Goal: Information Seeking & Learning: Compare options

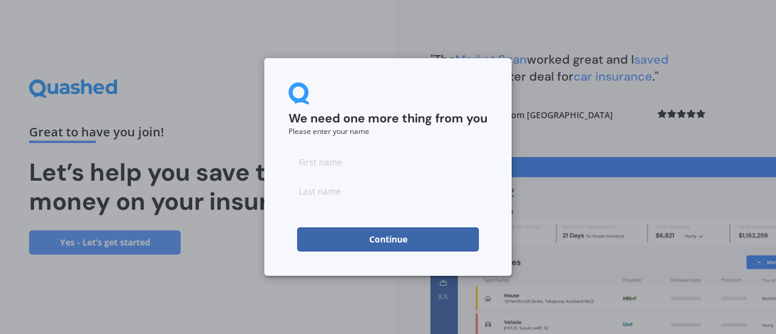
click at [337, 168] on input at bounding box center [388, 162] width 199 height 24
type input "sandor"
type input "[PERSON_NAME]"
click at [376, 263] on div "We need one more thing from you Please enter your name [PERSON_NAME] Continue" at bounding box center [387, 167] width 247 height 218
click at [405, 247] on button "Continue" at bounding box center [388, 239] width 182 height 24
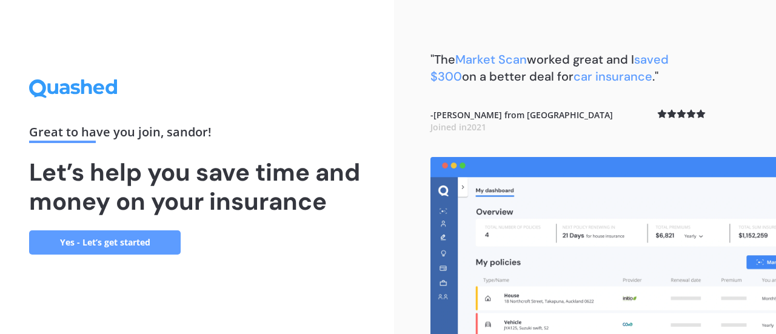
click at [115, 240] on link "Yes - Let’s get started" at bounding box center [105, 242] width 152 height 24
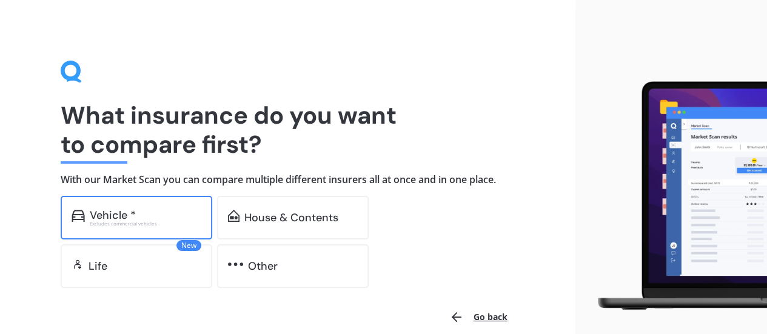
click at [112, 209] on div "Vehicle *" at bounding box center [113, 215] width 46 height 12
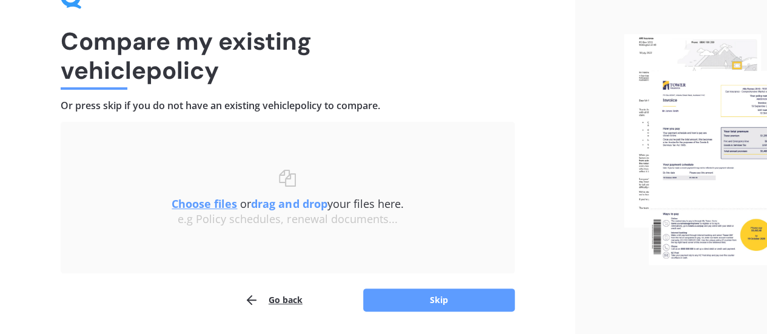
scroll to position [72, 0]
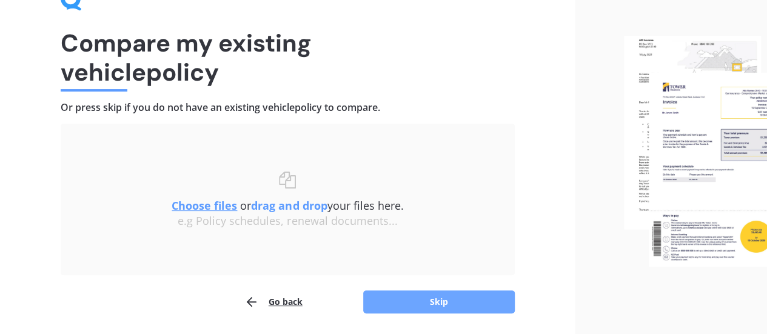
click at [447, 297] on button "Skip" at bounding box center [439, 302] width 152 height 23
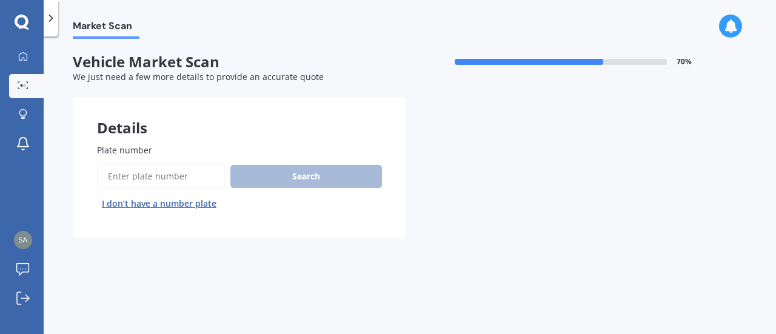
click at [158, 146] on label "Plate number" at bounding box center [237, 150] width 280 height 13
click at [158, 164] on input "Plate number" at bounding box center [161, 176] width 129 height 25
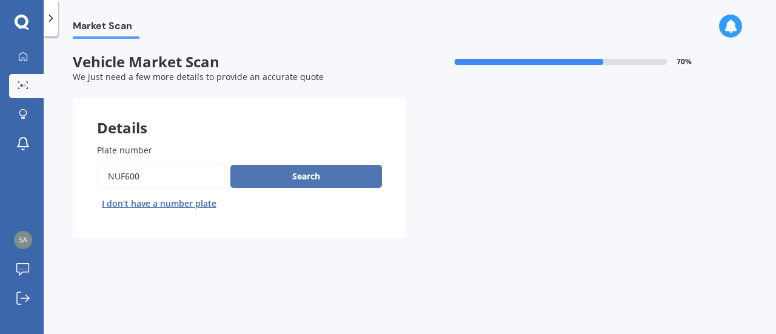
type input "NUF600"
click at [288, 173] on button "Search" at bounding box center [306, 176] width 152 height 23
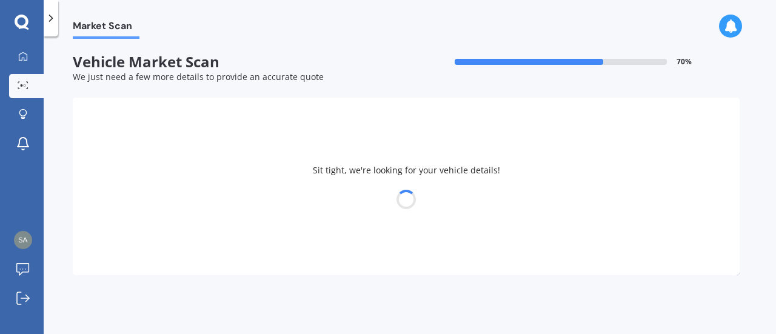
select select "KIA"
select select "CERATO"
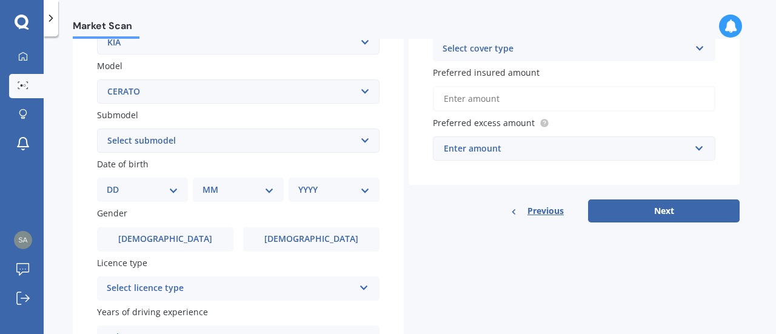
scroll to position [258, 0]
click at [364, 141] on select "Select submodel (All) EX GT 1.6PT/7AM Limited LX Hatch" at bounding box center [238, 141] width 283 height 24
click at [62, 123] on div "Market Scan Vehicle Market Scan 70 % We just need a few more details to provide…" at bounding box center [410, 188] width 733 height 298
click at [172, 193] on select "DD 01 02 03 04 05 06 07 08 09 10 11 12 13 14 15 16 17 18 19 20 21 22 23 24 25 2…" at bounding box center [143, 190] width 72 height 13
click at [116, 184] on select "DD 01 02 03 04 05 06 07 08 09 10 11 12 13 14 15 16 17 18 19 20 21 22 23 24 25 2…" at bounding box center [143, 190] width 72 height 13
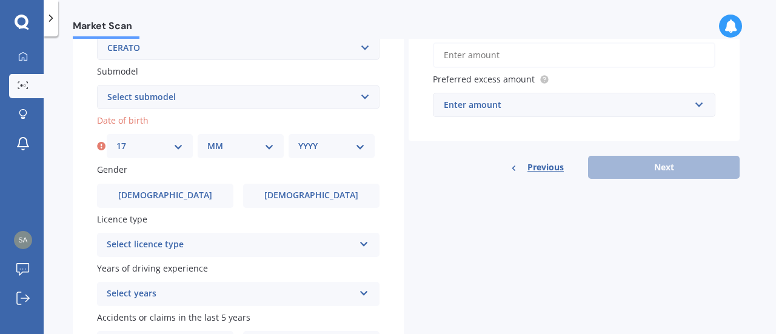
scroll to position [304, 0]
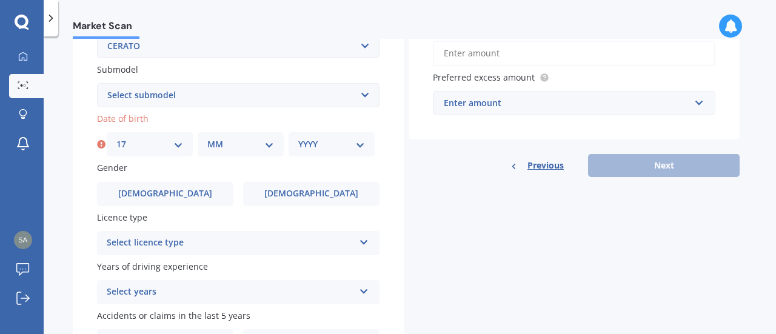
click at [189, 141] on div "DD 01 02 03 04 05 06 07 08 09 10 11 12 13 14 15 16 17 18 19 20 21 22 23 24 25 2…" at bounding box center [150, 144] width 86 height 24
click at [178, 146] on select "DD 01 02 03 04 05 06 07 08 09 10 11 12 13 14 15 16 17 18 19 20 21 22 23 24 25 2…" at bounding box center [149, 144] width 67 height 13
select select "19"
click at [116, 138] on select "DD 01 02 03 04 05 06 07 08 09 10 11 12 13 14 15 16 17 18 19 20 21 22 23 24 25 2…" at bounding box center [149, 144] width 67 height 13
click at [246, 153] on div "MM 01 02 03 04 05 06 07 08 09 10 11 12" at bounding box center [241, 144] width 86 height 24
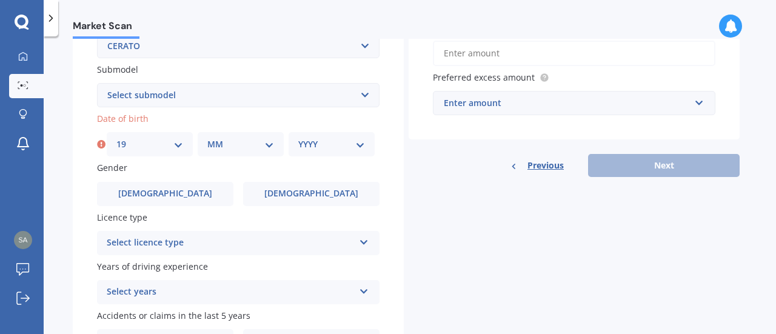
click at [265, 150] on select "MM 01 02 03 04 05 06 07 08 09 10 11 12" at bounding box center [240, 144] width 67 height 13
select select "04"
click at [207, 138] on select "MM 01 02 03 04 05 06 07 08 09 10 11 12" at bounding box center [240, 144] width 67 height 13
click at [358, 146] on select "YYYY 2025 2024 2023 2022 2021 2020 2019 2018 2017 2016 2015 2014 2013 2012 2011…" at bounding box center [331, 144] width 67 height 13
select select "1976"
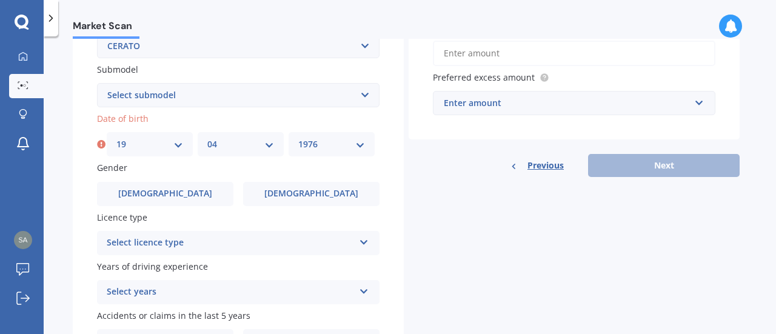
click at [298, 138] on select "YYYY 2025 2024 2023 2022 2021 2020 2019 2018 2017 2016 2015 2014 2013 2012 2011…" at bounding box center [331, 144] width 67 height 13
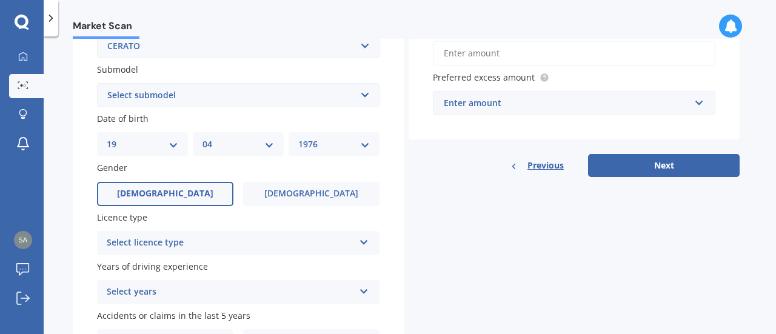
click at [164, 197] on span "[DEMOGRAPHIC_DATA]" at bounding box center [165, 194] width 96 height 10
click at [0, 0] on input "[DEMOGRAPHIC_DATA]" at bounding box center [0, 0] width 0 height 0
click at [142, 241] on div "Select licence type" at bounding box center [230, 243] width 247 height 15
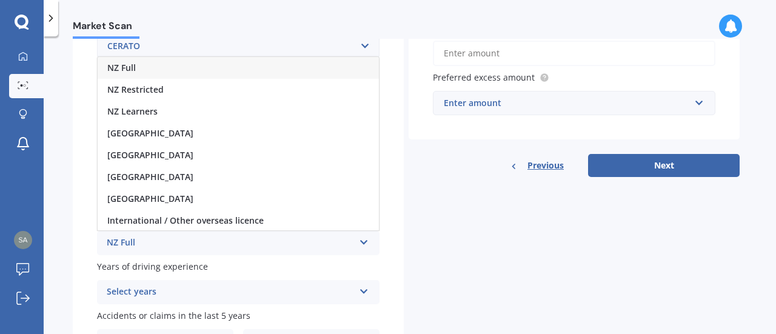
click at [138, 69] on div "NZ Full" at bounding box center [238, 68] width 281 height 22
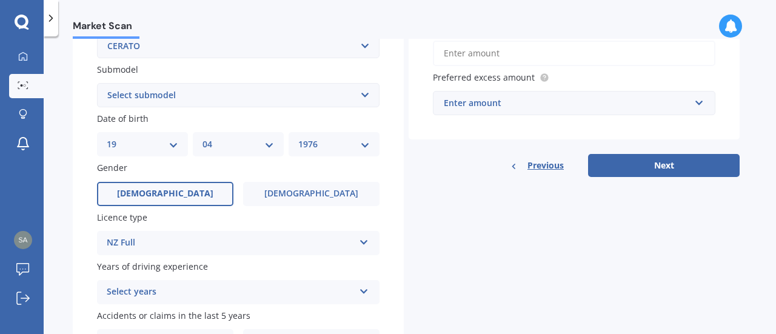
click at [184, 295] on div "Select years" at bounding box center [230, 292] width 247 height 15
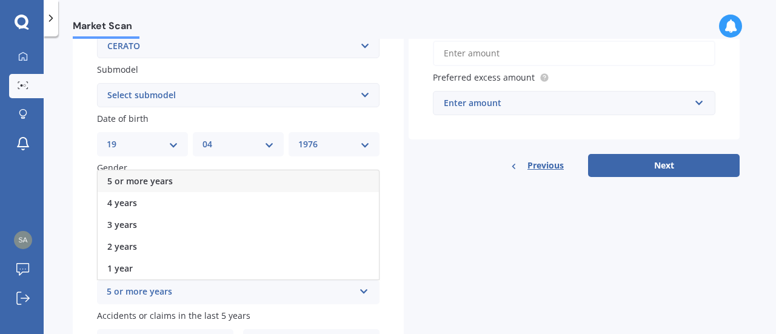
click at [172, 184] on div "5 or more years" at bounding box center [238, 181] width 281 height 22
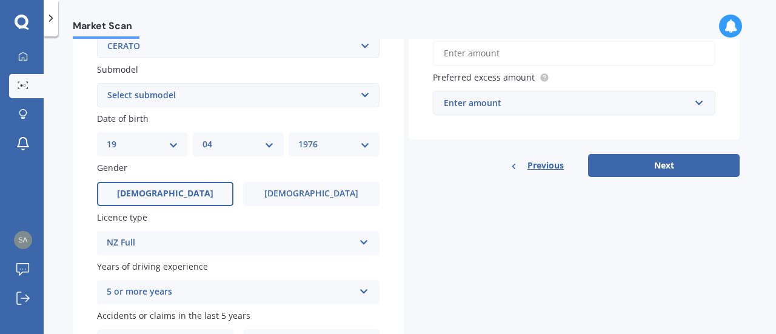
scroll to position [381, 0]
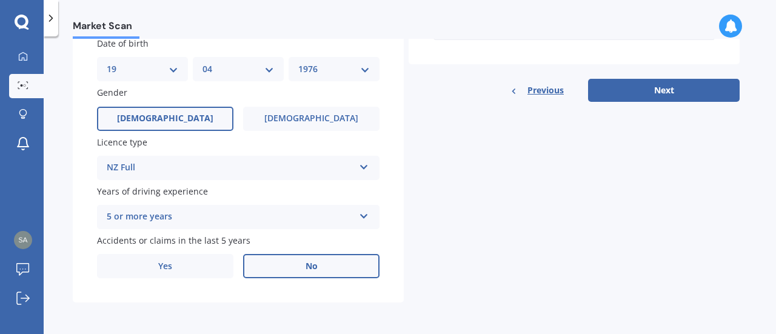
click at [348, 267] on label "No" at bounding box center [311, 266] width 136 height 24
click at [0, 0] on input "No" at bounding box center [0, 0] width 0 height 0
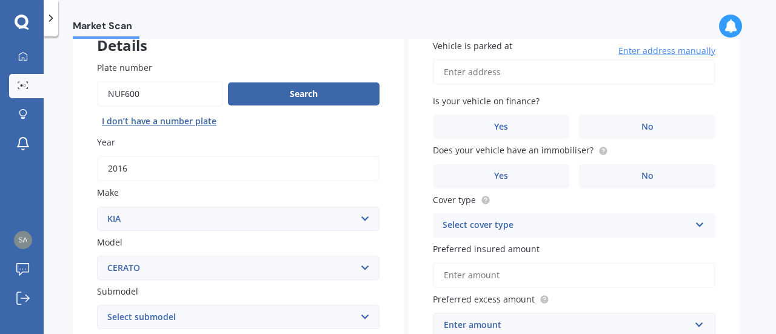
scroll to position [0, 0]
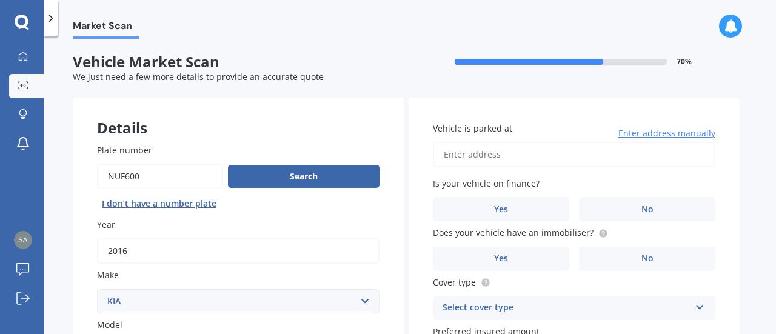
click at [477, 157] on input "Vehicle is parked at" at bounding box center [574, 154] width 283 height 25
type input "[STREET_ADDRESS]"
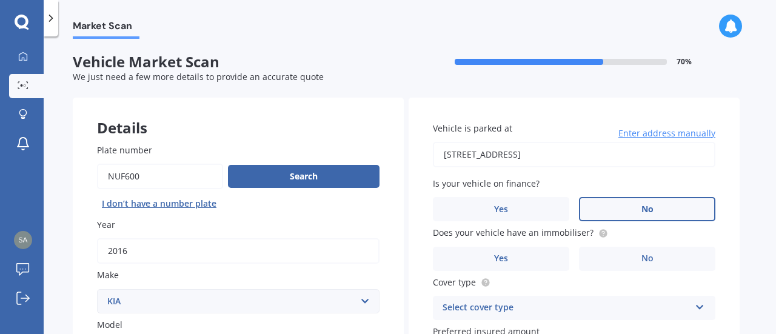
click at [643, 205] on span "No" at bounding box center [648, 209] width 12 height 10
click at [0, 0] on input "No" at bounding box center [0, 0] width 0 height 0
click at [519, 255] on label "Yes" at bounding box center [501, 259] width 136 height 24
click at [0, 0] on input "Yes" at bounding box center [0, 0] width 0 height 0
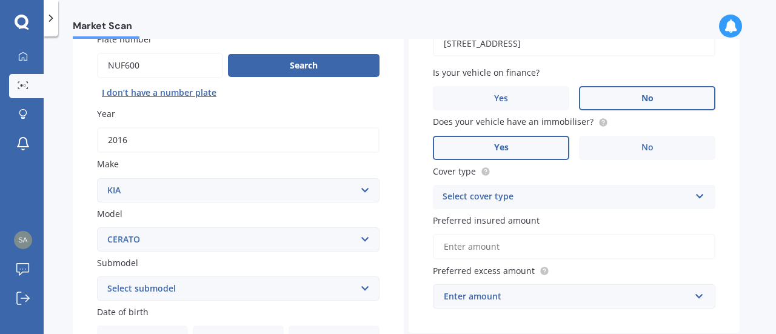
scroll to position [184, 0]
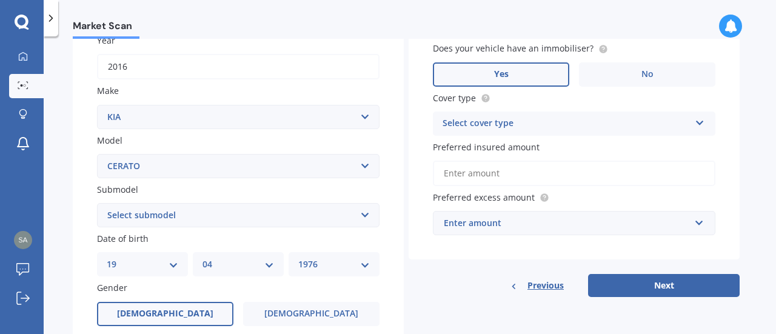
click at [511, 129] on div "Select cover type" at bounding box center [566, 123] width 247 height 15
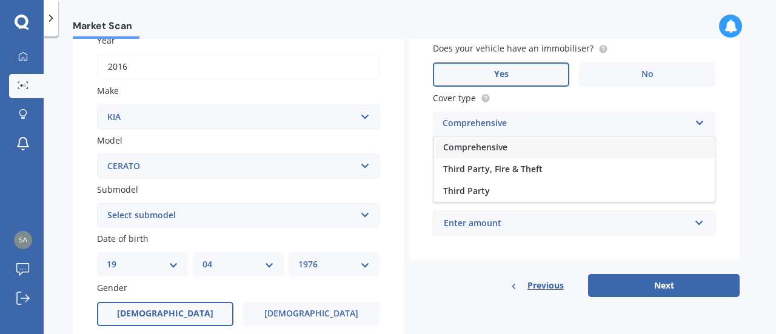
click at [486, 147] on span "Comprehensive" at bounding box center [475, 147] width 64 height 12
click at [492, 176] on input "Preferred insured amount" at bounding box center [574, 173] width 283 height 25
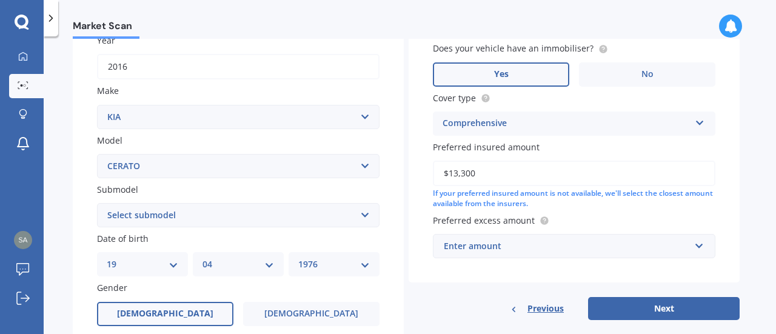
type input "$13,300"
click at [487, 246] on div "Enter amount" at bounding box center [567, 246] width 246 height 13
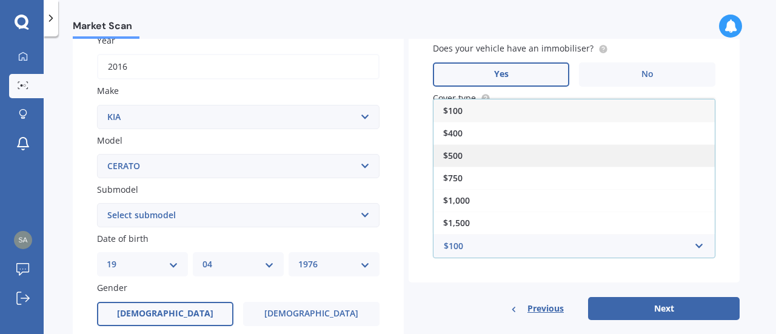
click at [461, 157] on span "$500" at bounding box center [452, 156] width 19 height 12
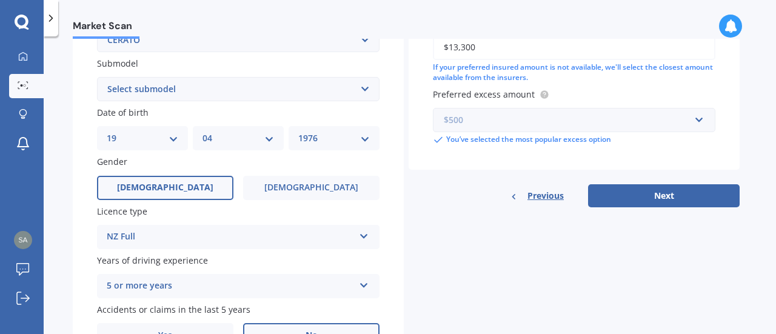
scroll to position [313, 0]
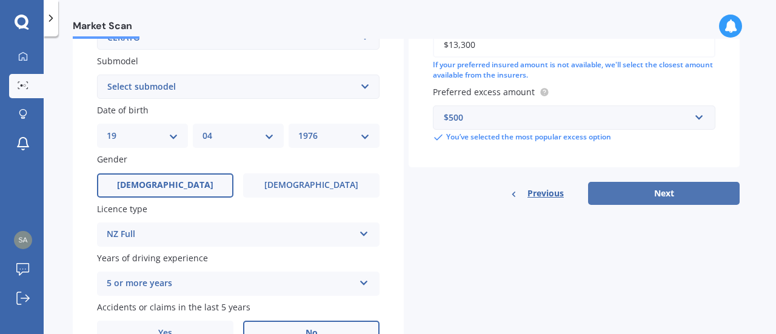
click at [675, 189] on button "Next" at bounding box center [664, 193] width 152 height 23
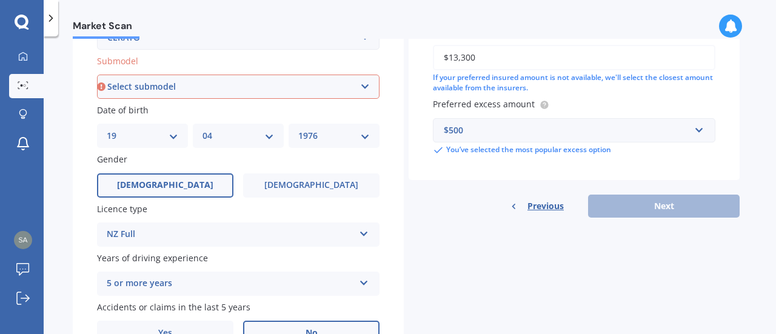
click at [366, 93] on select "Select submodel (All) EX GT 1.6PT/7AM Limited LX Hatch" at bounding box center [238, 87] width 283 height 24
select select "(ALL)"
click at [97, 75] on select "Select submodel (All) EX GT 1.6PT/7AM Limited LX Hatch" at bounding box center [238, 87] width 283 height 24
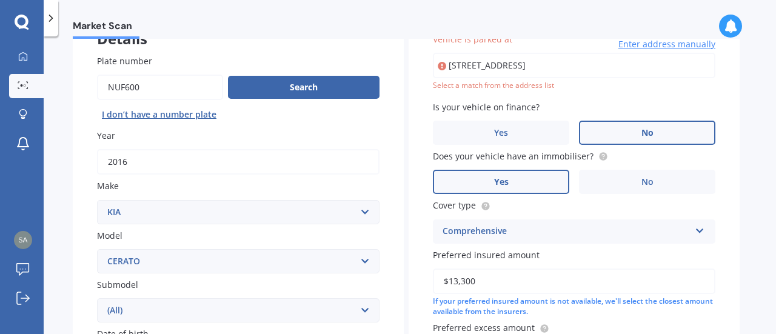
scroll to position [82, 0]
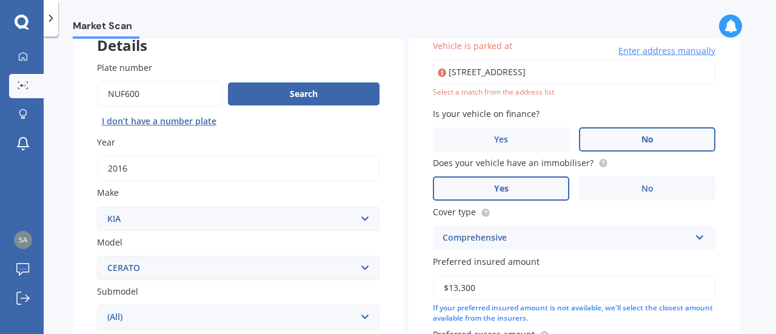
click at [653, 75] on input "[STREET_ADDRESS]" at bounding box center [574, 71] width 283 height 25
click at [593, 24] on div "Market Scan" at bounding box center [410, 19] width 733 height 39
click at [657, 77] on input "[STREET_ADDRESS]" at bounding box center [574, 71] width 283 height 25
click at [573, 31] on div "Market Scan" at bounding box center [410, 19] width 733 height 39
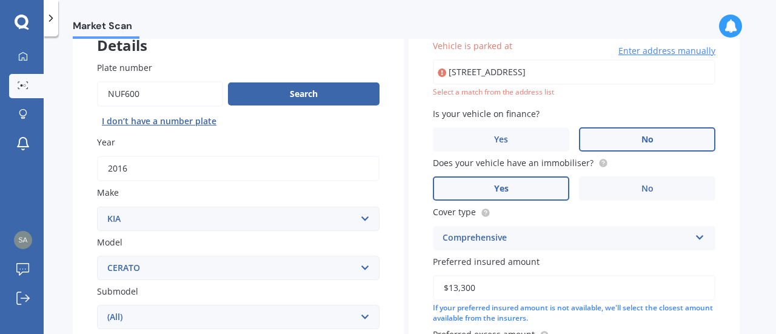
click at [623, 70] on input "[STREET_ADDRESS]" at bounding box center [574, 71] width 283 height 25
type input "[STREET_ADDRESS]"
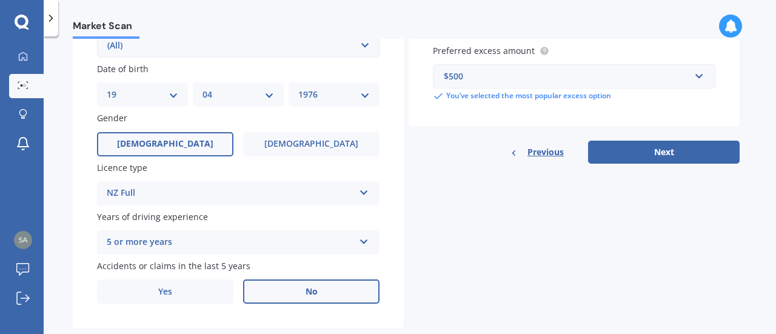
scroll to position [358, 0]
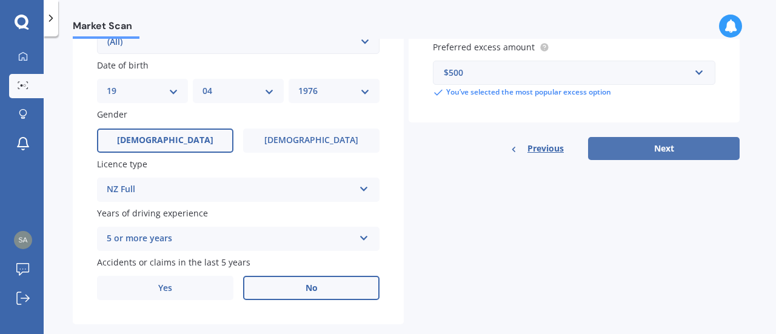
click at [671, 155] on button "Next" at bounding box center [664, 148] width 152 height 23
select select "19"
select select "04"
select select "1976"
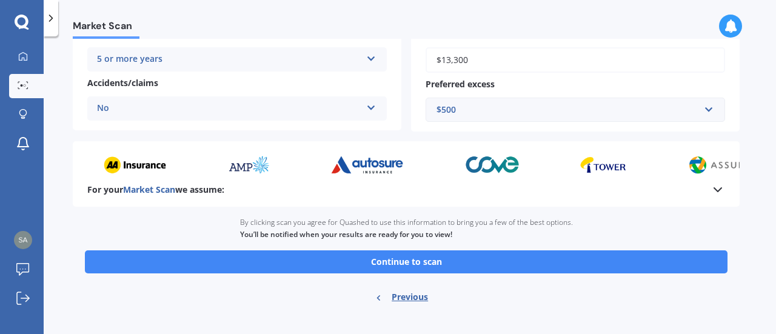
scroll to position [292, 0]
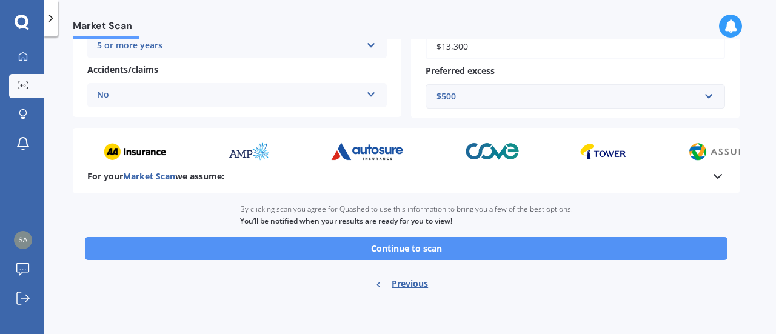
click at [443, 247] on button "Continue to scan" at bounding box center [406, 248] width 643 height 23
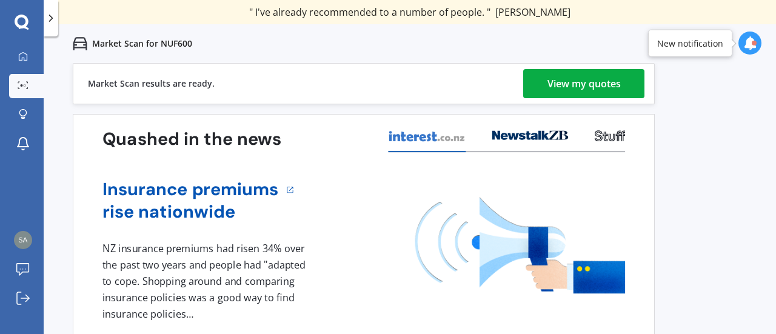
click at [590, 82] on div "View my quotes" at bounding box center [584, 83] width 73 height 29
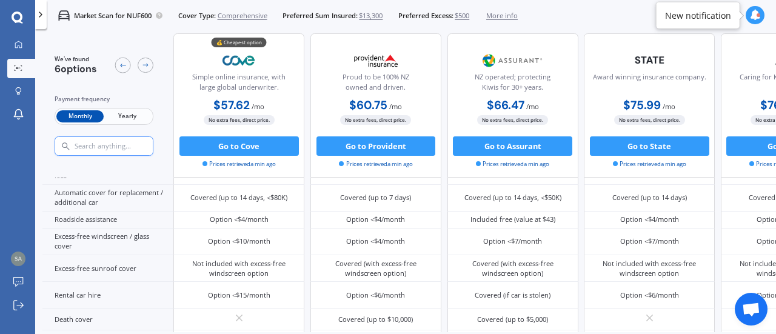
scroll to position [388, 0]
drag, startPoint x: 578, startPoint y: 332, endPoint x: 653, endPoint y: 338, distance: 75.5
click at [653, 334] on html "We are experiencing high volume of Market Scans . Just a heads up we will have …" at bounding box center [388, 167] width 776 height 334
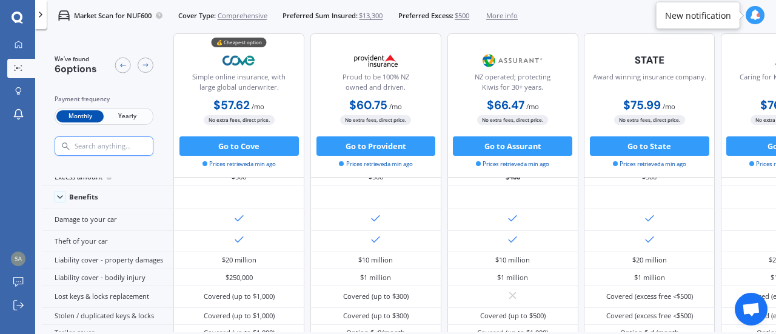
scroll to position [0, 0]
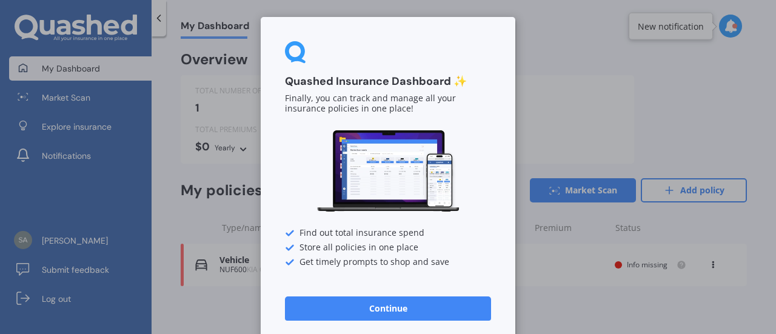
scroll to position [10, 0]
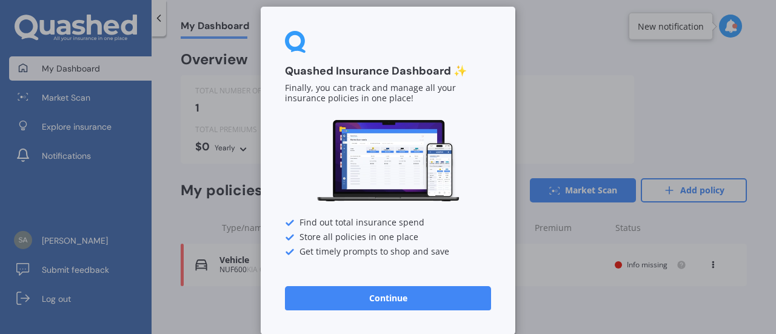
click at [389, 294] on button "Continue" at bounding box center [388, 298] width 206 height 24
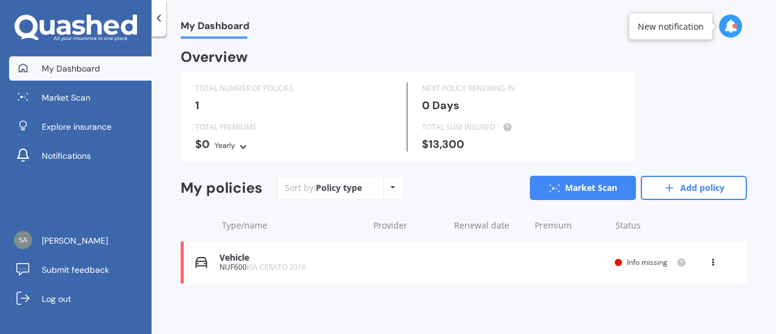
scroll to position [0, 0]
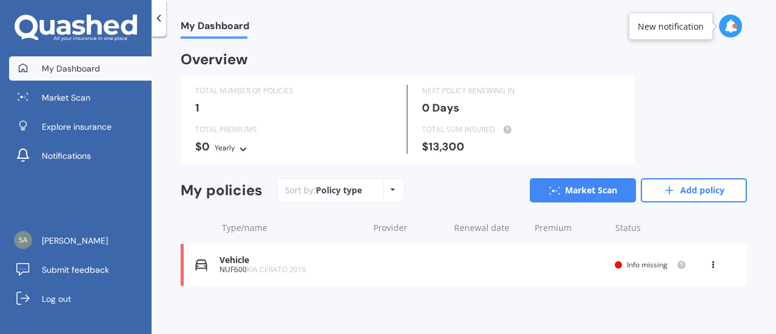
click at [621, 264] on div "Info missing" at bounding box center [651, 265] width 72 height 10
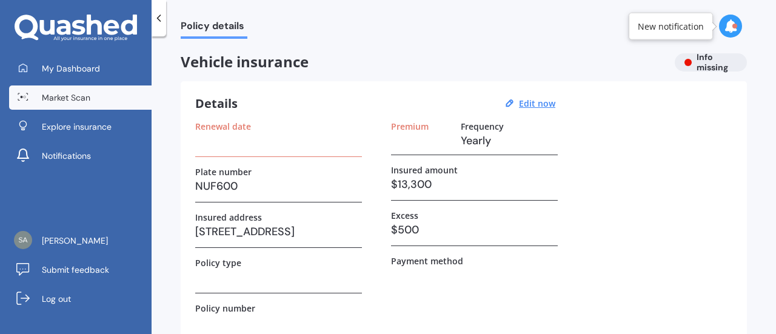
click at [64, 95] on span "Market Scan" at bounding box center [66, 98] width 49 height 12
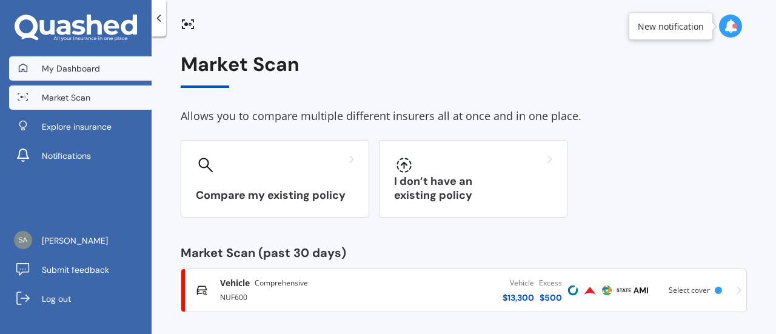
click at [67, 67] on span "My Dashboard" at bounding box center [71, 68] width 58 height 12
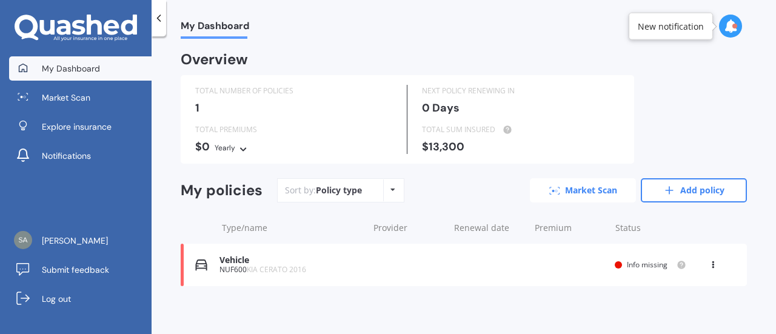
click at [571, 194] on link "Market Scan" at bounding box center [583, 190] width 106 height 24
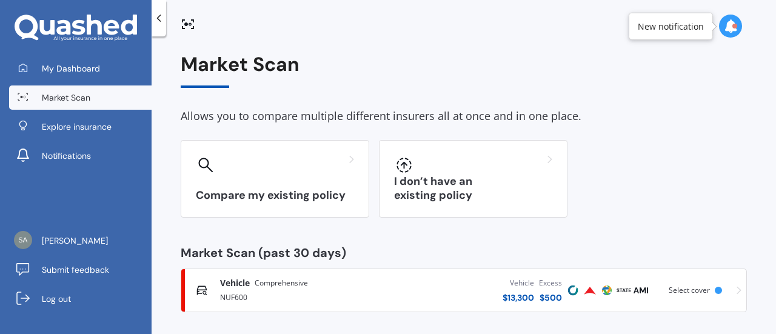
scroll to position [5, 0]
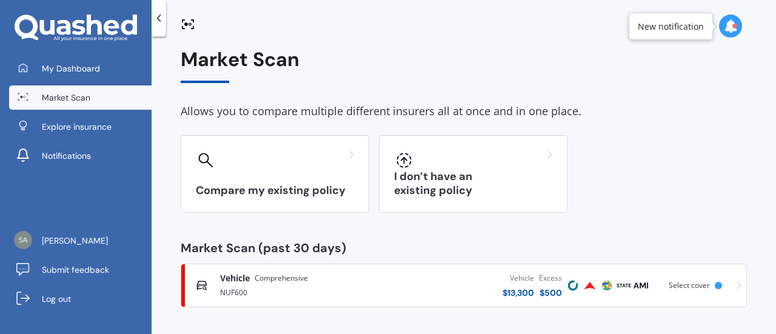
click at [161, 21] on icon at bounding box center [159, 18] width 12 height 12
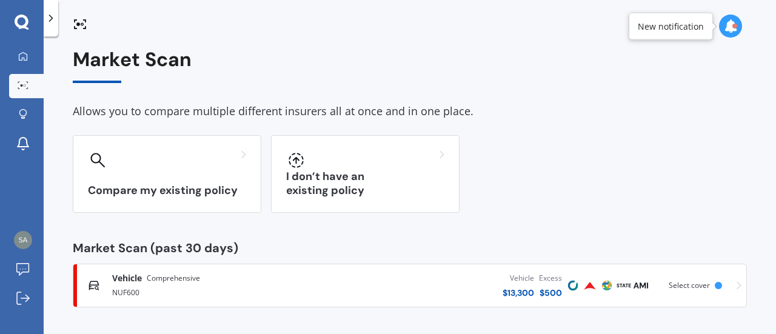
click at [50, 15] on polyline at bounding box center [51, 18] width 3 height 6
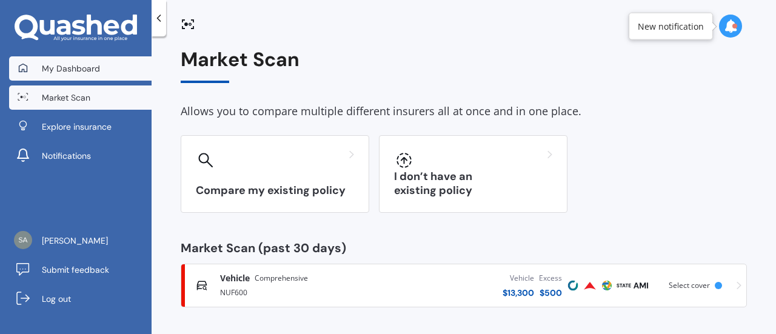
click at [67, 68] on span "My Dashboard" at bounding box center [71, 68] width 58 height 12
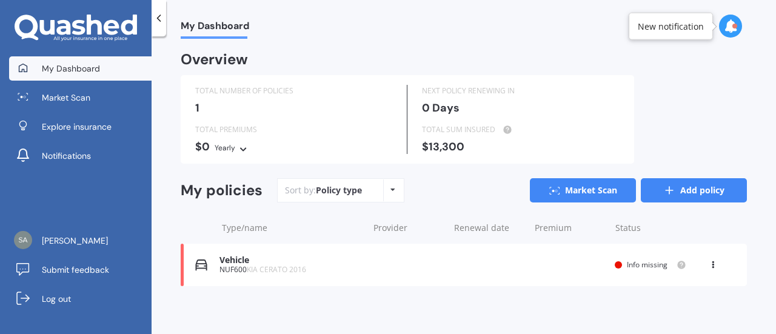
click at [693, 191] on link "Add policy" at bounding box center [694, 190] width 106 height 24
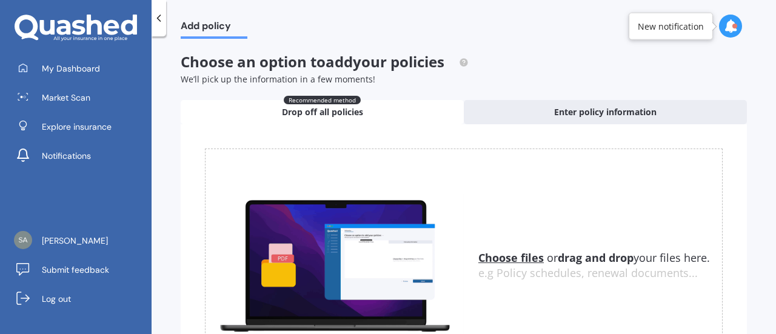
click at [160, 18] on icon at bounding box center [159, 18] width 12 height 12
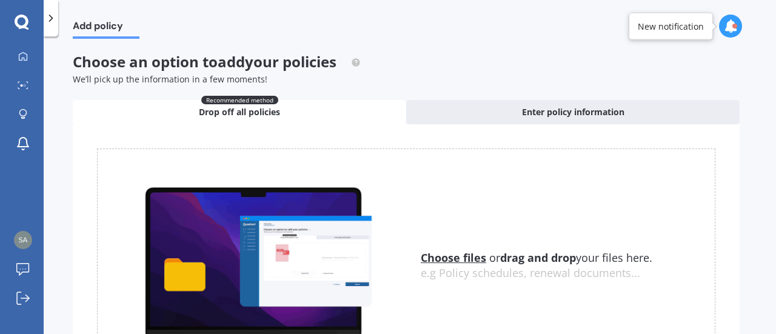
click at [53, 19] on icon at bounding box center [51, 18] width 12 height 12
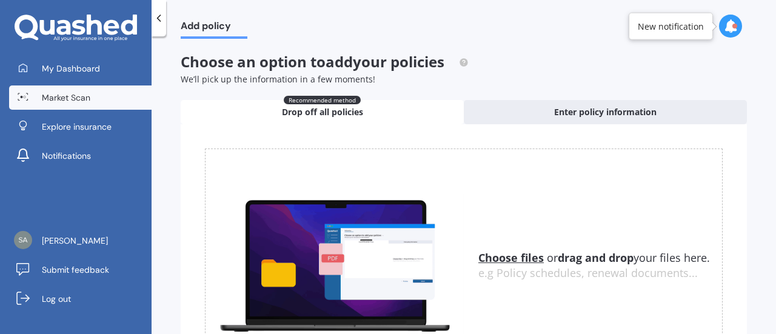
click at [62, 95] on span "Market Scan" at bounding box center [66, 98] width 49 height 12
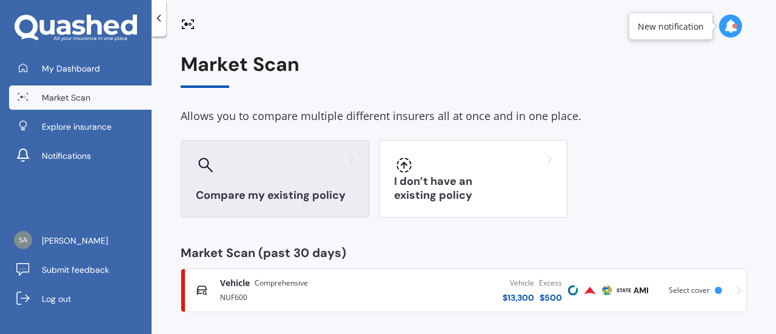
click at [243, 175] on div "Compare my existing policy" at bounding box center [275, 179] width 189 height 78
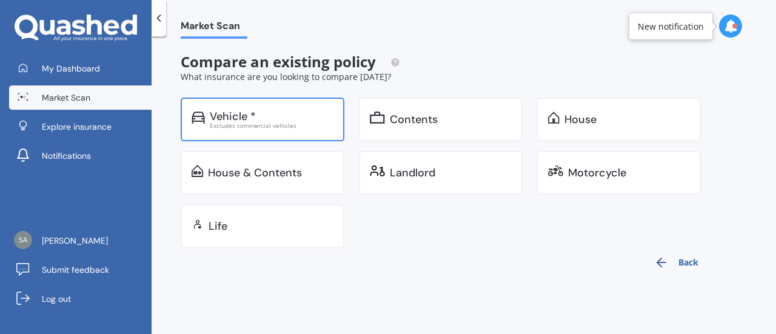
click at [246, 119] on div "Vehicle *" at bounding box center [233, 116] width 46 height 12
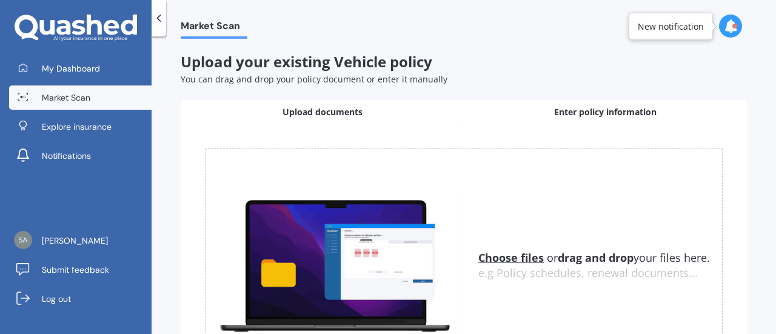
click at [580, 110] on span "Enter policy information" at bounding box center [605, 112] width 102 height 12
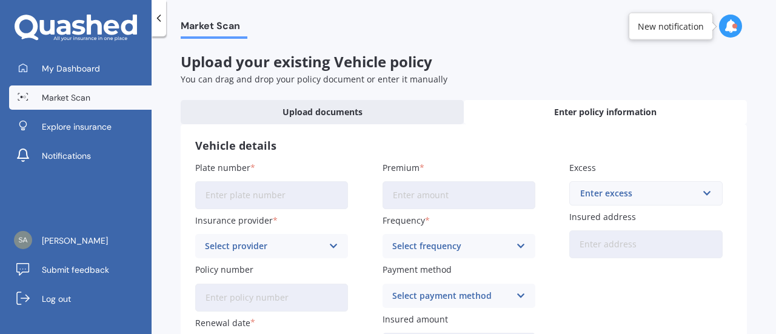
click at [232, 187] on input "Plate number" at bounding box center [271, 195] width 153 height 28
type input "LZF261"
click at [450, 189] on input "Premium" at bounding box center [459, 195] width 153 height 28
click at [330, 150] on h3 "Vehicle details" at bounding box center [463, 146] width 537 height 14
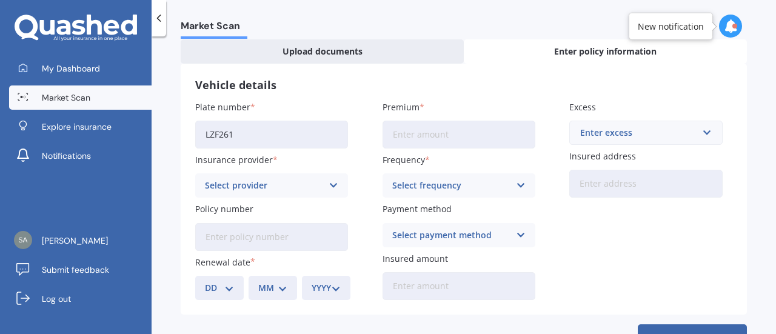
click at [262, 185] on div "Select provider" at bounding box center [264, 185] width 118 height 13
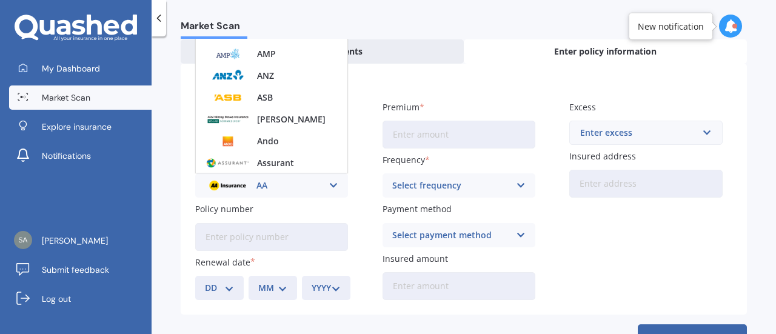
click at [237, 188] on img at bounding box center [227, 185] width 45 height 17
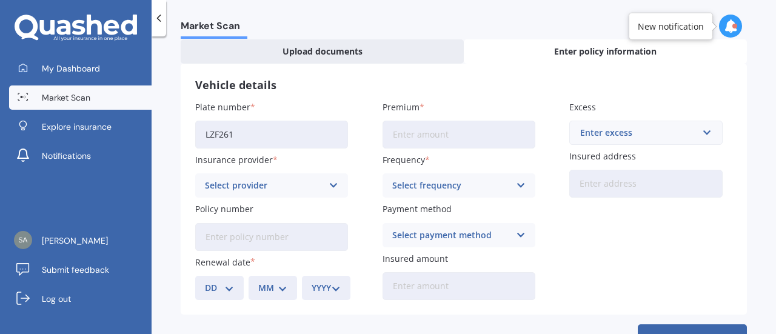
click at [300, 184] on div "Select provider" at bounding box center [264, 185] width 118 height 13
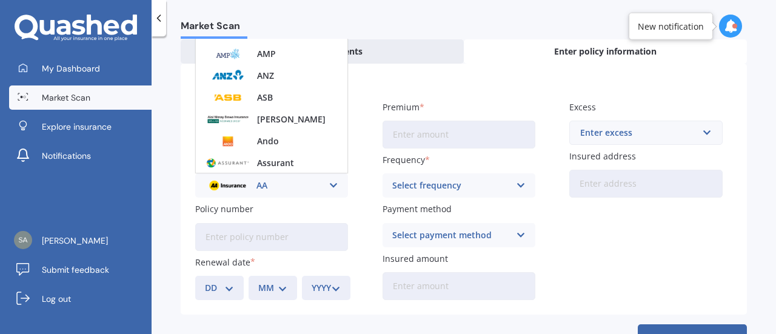
scroll to position [0, 0]
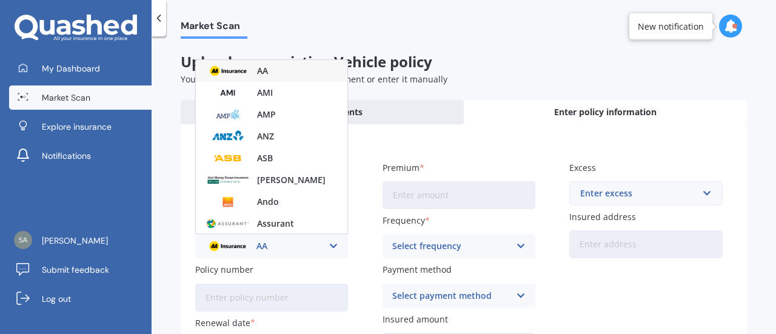
click at [228, 72] on img at bounding box center [228, 70] width 45 height 17
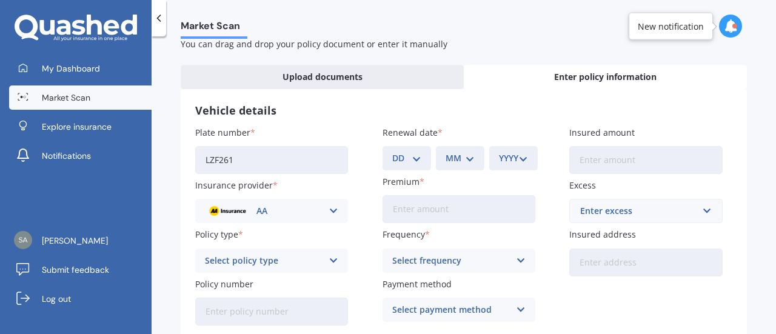
scroll to position [61, 0]
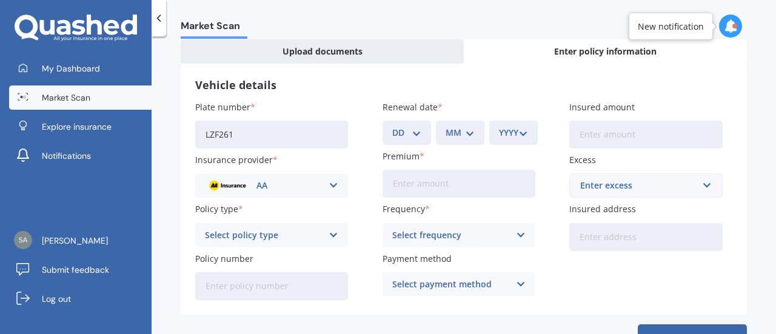
click at [586, 134] on input "Insured amount" at bounding box center [645, 135] width 153 height 28
type input "$22,800"
click at [547, 89] on h3 "Vehicle details" at bounding box center [463, 85] width 537 height 14
click at [619, 178] on input "text" at bounding box center [642, 185] width 142 height 23
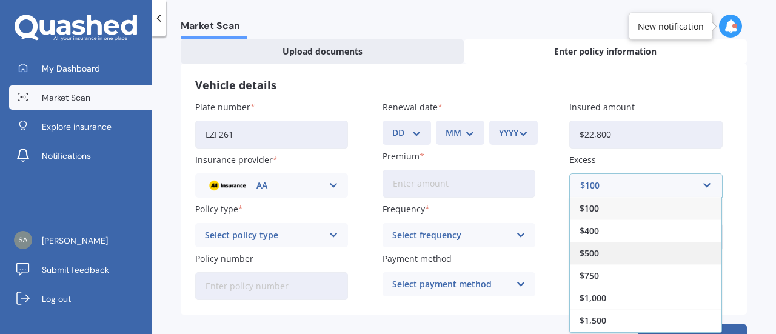
click at [594, 254] on span "$500" at bounding box center [589, 253] width 19 height 8
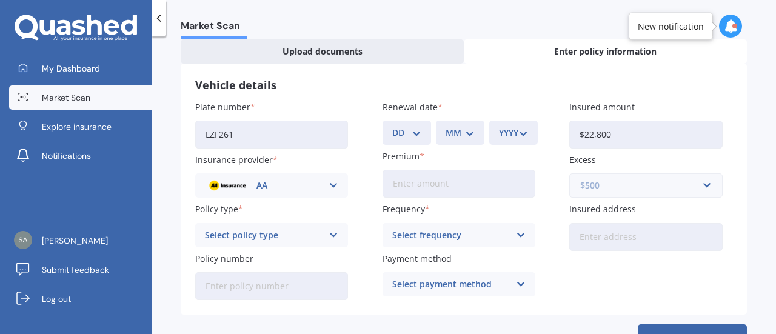
scroll to position [101, 0]
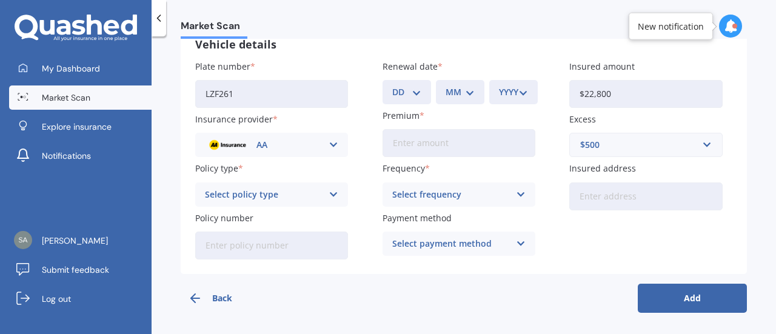
click at [245, 195] on div "Select policy type" at bounding box center [264, 194] width 118 height 13
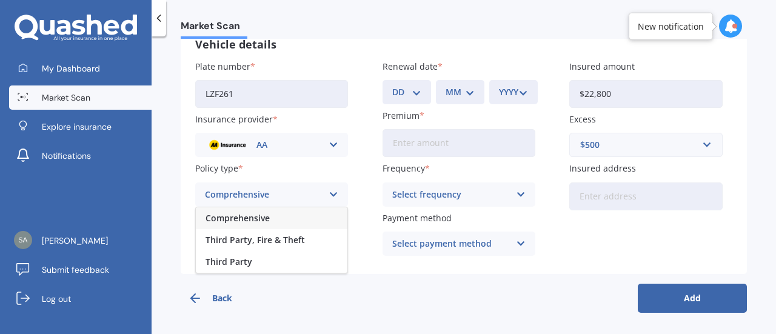
click at [244, 217] on span "Comprehensive" at bounding box center [238, 218] width 64 height 8
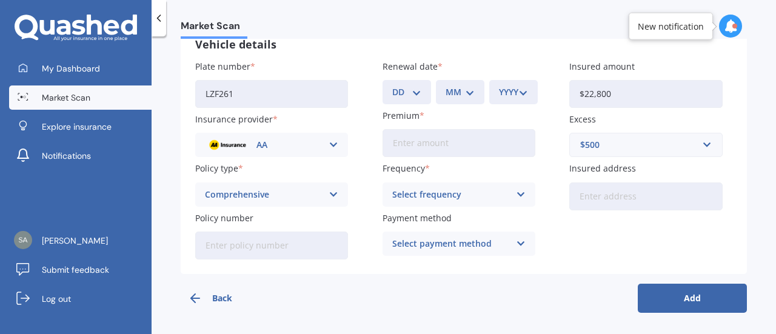
click at [518, 199] on icon at bounding box center [521, 194] width 10 height 13
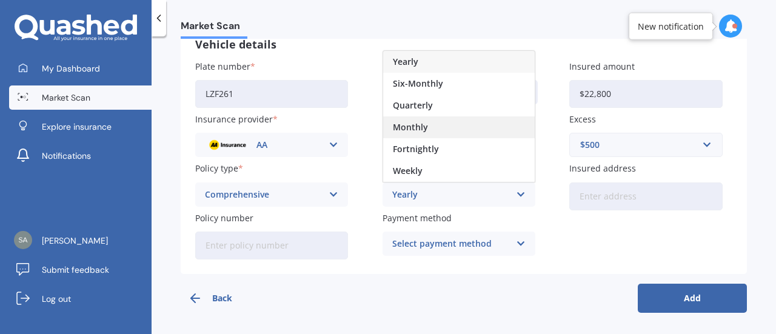
click at [417, 129] on span "Monthly" at bounding box center [410, 127] width 35 height 8
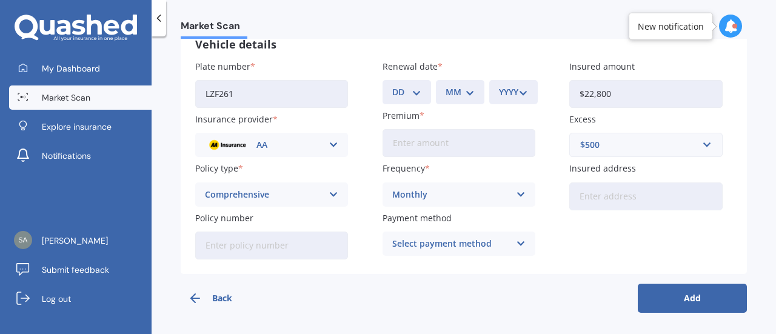
click at [454, 240] on div "Select payment method" at bounding box center [451, 243] width 118 height 13
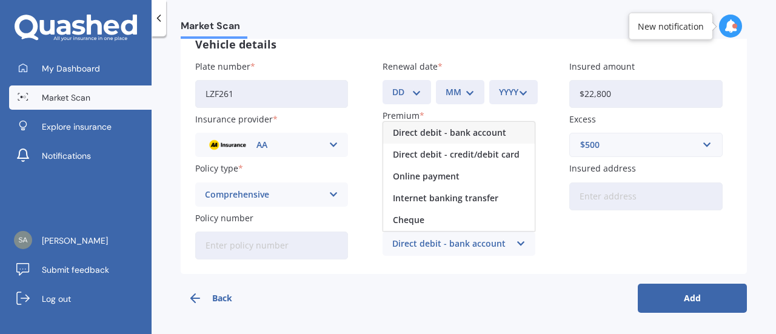
click at [449, 132] on span "Direct debit - bank account" at bounding box center [449, 133] width 113 height 8
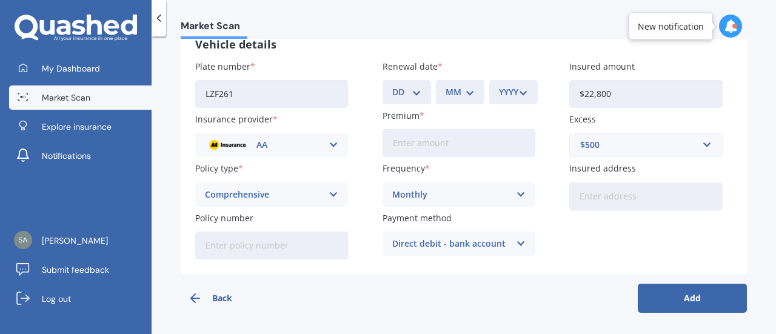
click at [691, 300] on button "Add" at bounding box center [692, 298] width 109 height 29
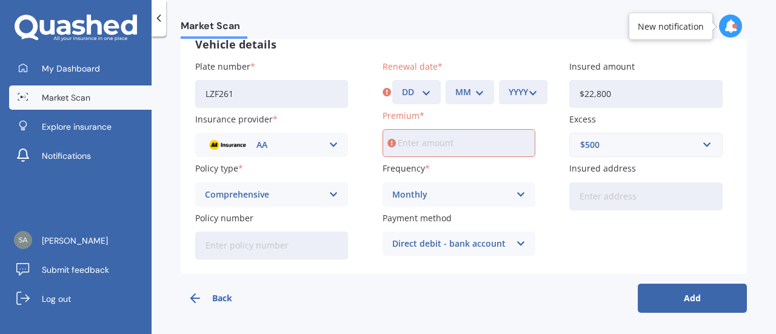
click at [458, 120] on label "Premium" at bounding box center [457, 115] width 148 height 13
click at [458, 129] on input "Premium" at bounding box center [459, 143] width 153 height 28
click at [427, 143] on input "Premium" at bounding box center [459, 143] width 153 height 28
type input "$74.98"
click at [691, 292] on button "Add" at bounding box center [692, 298] width 109 height 29
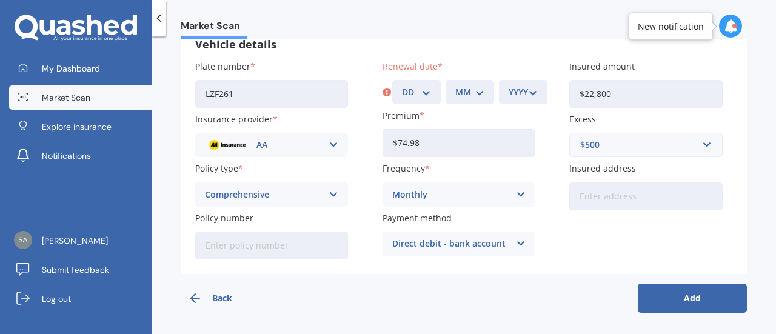
click at [671, 293] on button "Add" at bounding box center [692, 298] width 109 height 29
click at [420, 92] on select "DD 01 02 03 04 05 06 07 08 09 10 11 12 13 14 15 16 17 18 19 20 21 22 23 24 25 2…" at bounding box center [416, 92] width 29 height 13
select select "10"
click at [402, 86] on select "DD 01 02 03 04 05 06 07 08 09 10 11 12 13 14 15 16 17 18 19 20 21 22 23 24 25 2…" at bounding box center [416, 92] width 29 height 13
click at [472, 86] on select "MM 01 02 03 04 05 06 07 08 09 10 11 12" at bounding box center [469, 92] width 29 height 13
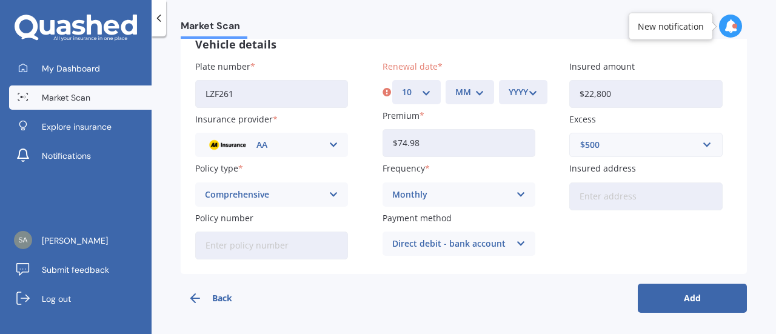
select select "02"
click at [455, 86] on select "MM 01 02 03 04 05 06 07 08 09 10 11 12" at bounding box center [469, 92] width 29 height 13
click at [511, 90] on select "YYYY 2027 2026 2025 2024 2023 2022 2021 2020 2019 2018 2017 2016 2015 2014 2013…" at bounding box center [523, 92] width 29 height 13
select select "2025"
click at [509, 86] on select "YYYY 2027 2026 2025 2024 2023 2022 2021 2020 2019 2018 2017 2016 2015 2014 2013…" at bounding box center [523, 92] width 29 height 13
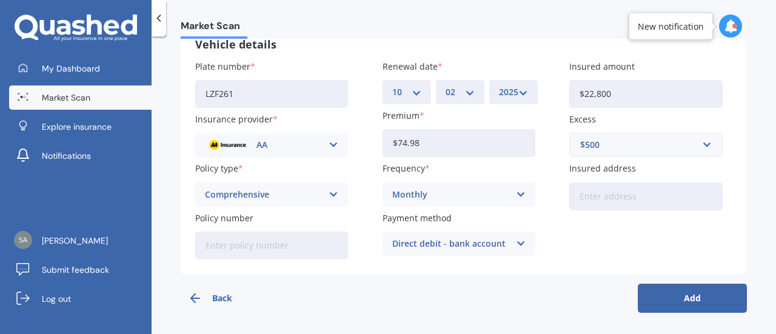
click at [500, 19] on div "Market Scan" at bounding box center [464, 19] width 625 height 39
click at [688, 299] on button "Add" at bounding box center [692, 298] width 109 height 29
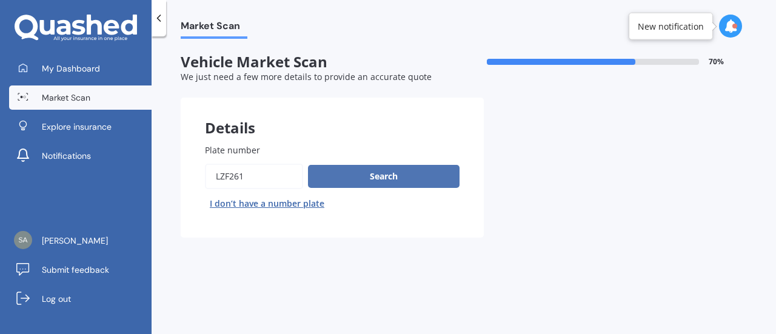
click at [385, 176] on button "Search" at bounding box center [384, 176] width 152 height 23
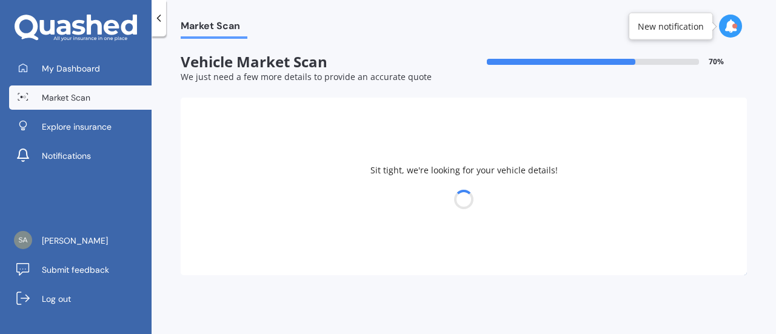
select select "MITSUBISHI"
select select "OUTLANDER"
select select "19"
select select "04"
select select "1976"
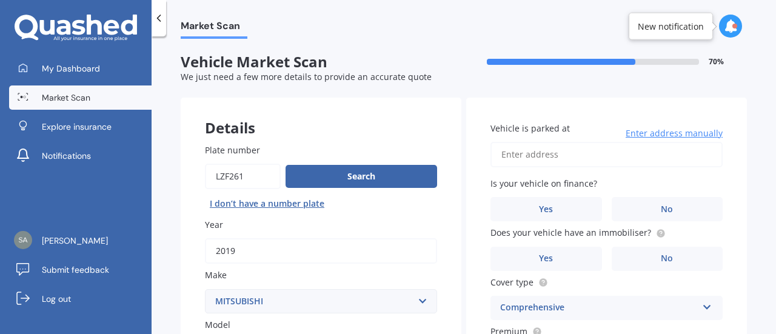
click at [550, 151] on input "Vehicle is parked at" at bounding box center [607, 154] width 232 height 25
click at [667, 160] on input "39 Bracken Street, Whakatāne 3120" at bounding box center [607, 154] width 232 height 25
type input "[STREET_ADDRESS]"
click at [663, 212] on span "No" at bounding box center [667, 209] width 12 height 10
click at [0, 0] on input "No" at bounding box center [0, 0] width 0 height 0
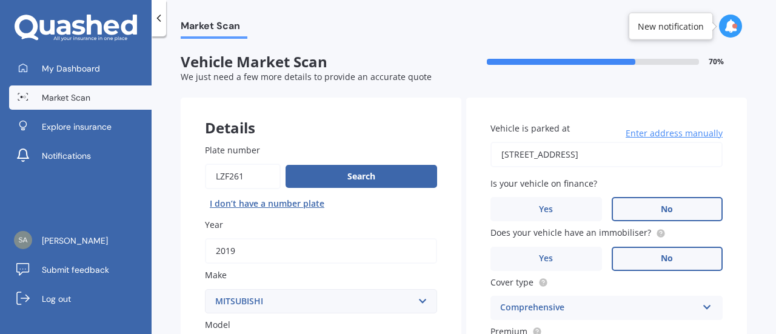
click at [682, 258] on label "No" at bounding box center [668, 259] width 112 height 24
click at [0, 0] on input "No" at bounding box center [0, 0] width 0 height 0
click at [557, 261] on label "Yes" at bounding box center [547, 259] width 112 height 24
click at [0, 0] on input "Yes" at bounding box center [0, 0] width 0 height 0
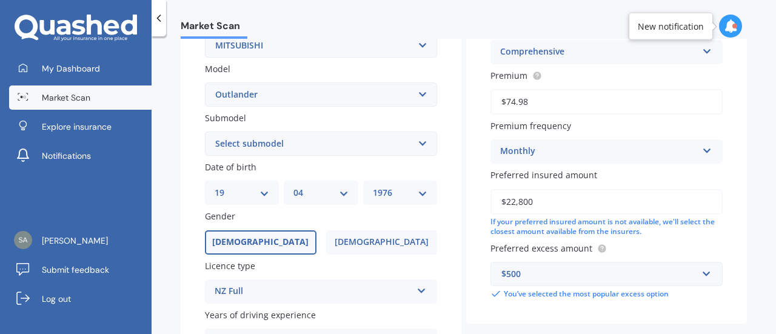
scroll to position [243, 0]
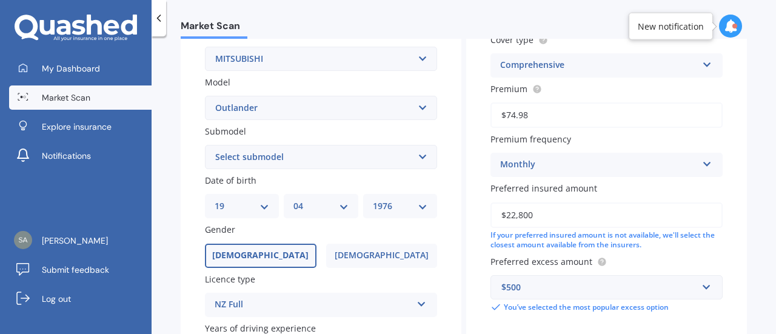
click at [423, 156] on select "Select submodel (All other) 2.4 Litre Station Wagon 3.0 Litre AWD 3.0 VRX Auto …" at bounding box center [321, 157] width 232 height 24
select select "(ALL OTHER)"
click at [205, 146] on select "Select submodel (All other) 2.4 Litre Station Wagon 3.0 Litre AWD 3.0 VRX Auto …" at bounding box center [321, 157] width 232 height 24
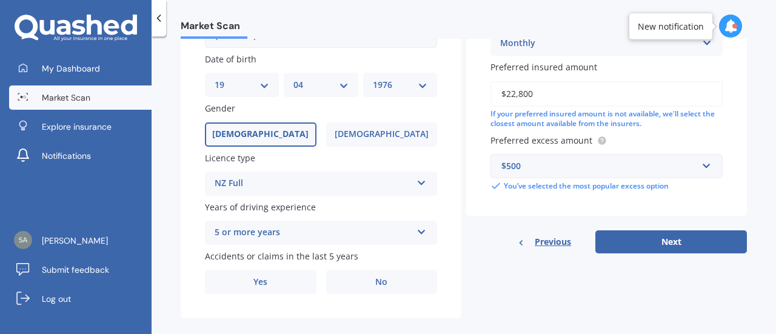
scroll to position [381, 0]
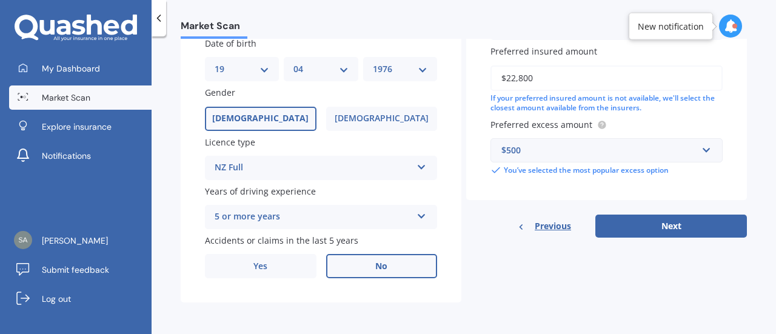
click at [382, 267] on span "No" at bounding box center [381, 266] width 12 height 10
click at [0, 0] on input "No" at bounding box center [0, 0] width 0 height 0
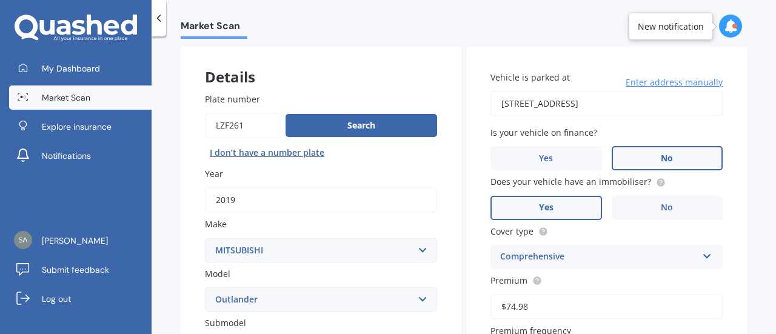
scroll to position [0, 0]
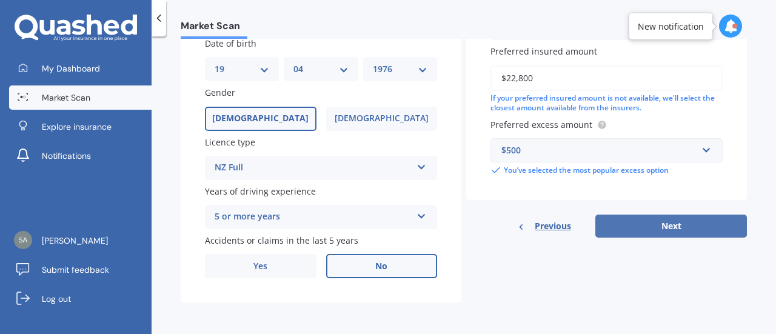
click at [695, 226] on button "Next" at bounding box center [672, 226] width 152 height 23
select select "19"
select select "04"
select select "1976"
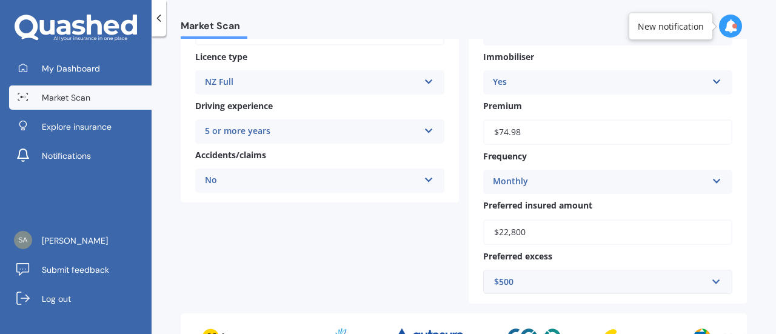
scroll to position [393, 0]
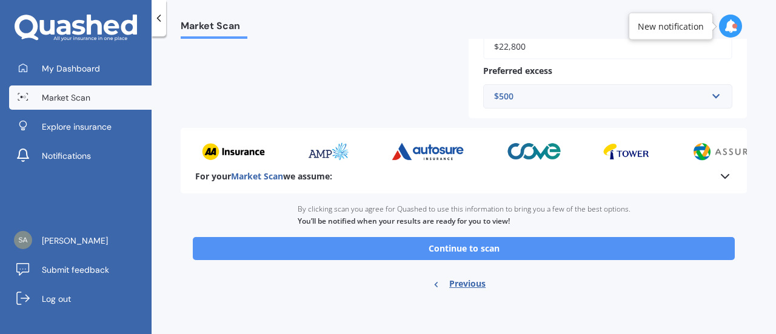
click at [448, 242] on button "Continue to scan" at bounding box center [464, 248] width 542 height 23
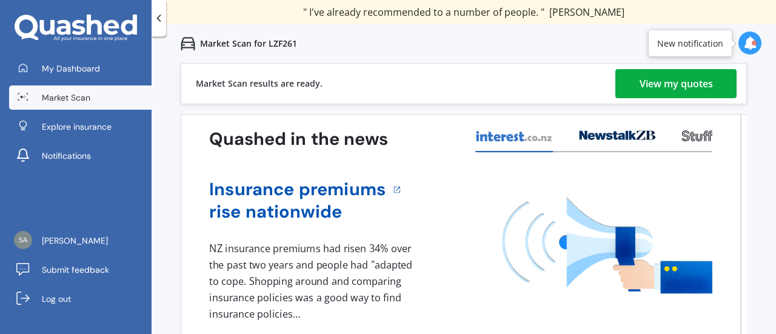
click at [671, 81] on div "View my quotes" at bounding box center [676, 83] width 73 height 29
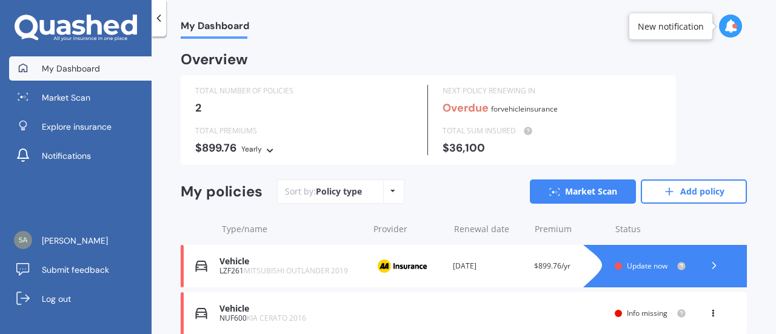
click at [638, 264] on span "Update now" at bounding box center [647, 266] width 41 height 10
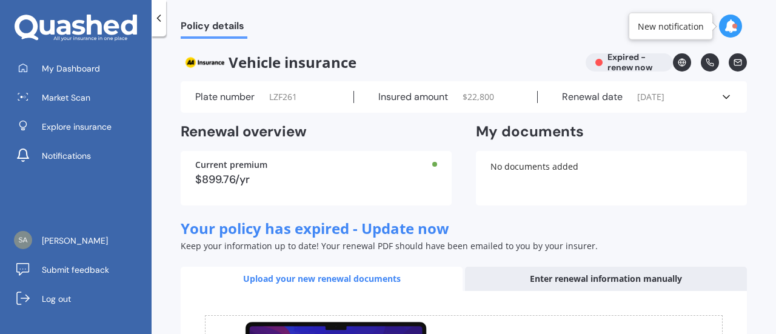
click at [563, 160] on div "No documents added" at bounding box center [611, 178] width 271 height 55
click at [663, 98] on span "10/02/2025" at bounding box center [650, 97] width 27 height 12
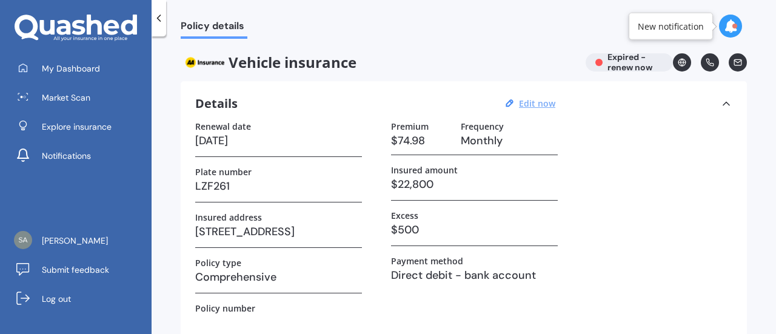
click at [537, 104] on u "Edit now" at bounding box center [537, 104] width 36 height 12
select select "10"
select select "02"
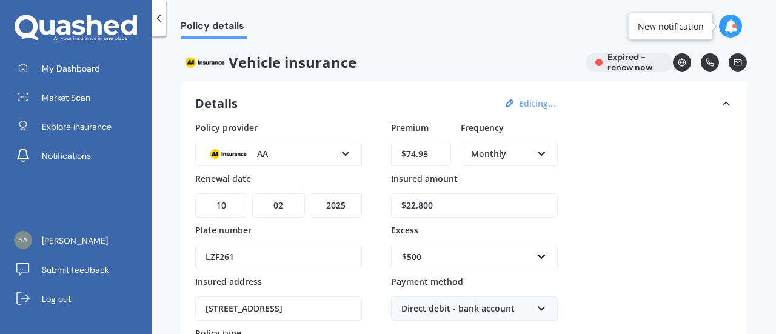
click at [341, 203] on select "YYYY 2027 2026 2025 2024 2023 2022 2021 2020 2019 2018 2017 2016 2015 2014 2013…" at bounding box center [336, 205] width 52 height 24
select select "2026"
click at [310, 193] on select "YYYY 2027 2026 2025 2024 2023 2022 2021 2020 2019 2018 2017 2016 2015 2014 2013…" at bounding box center [336, 205] width 52 height 24
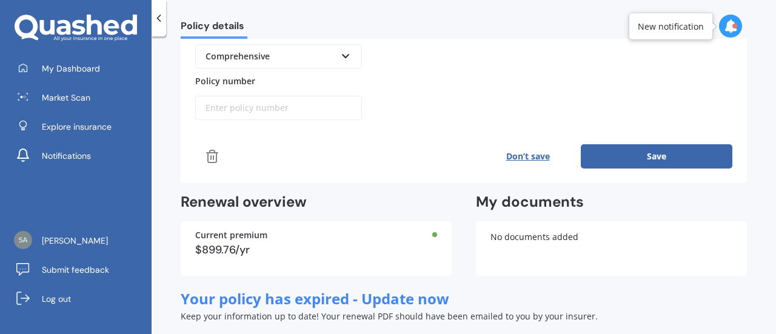
click at [651, 154] on button "Save" at bounding box center [657, 156] width 152 height 24
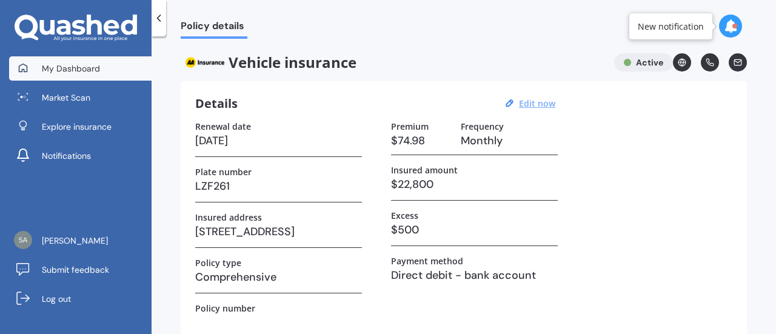
click at [53, 69] on span "My Dashboard" at bounding box center [71, 68] width 58 height 12
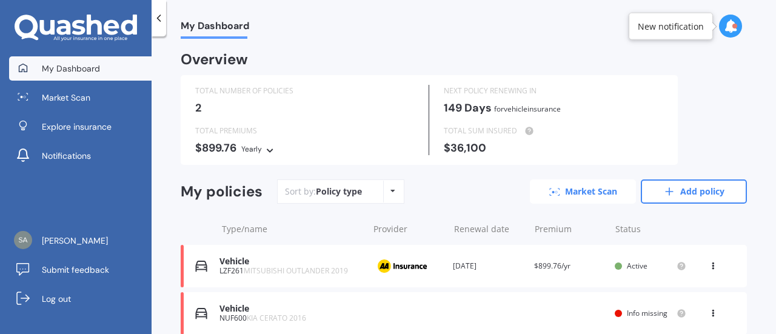
click at [581, 187] on link "Market Scan" at bounding box center [583, 192] width 106 height 24
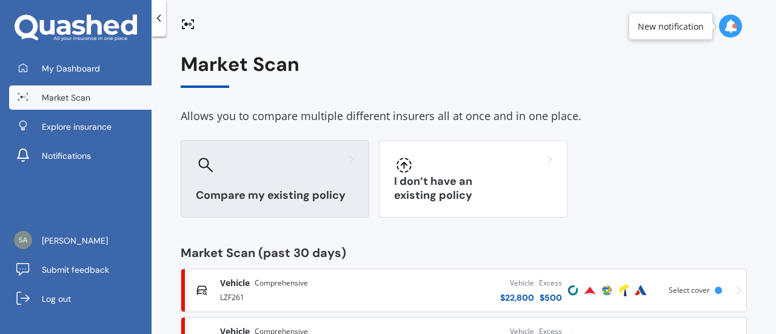
click at [264, 167] on div at bounding box center [275, 164] width 158 height 19
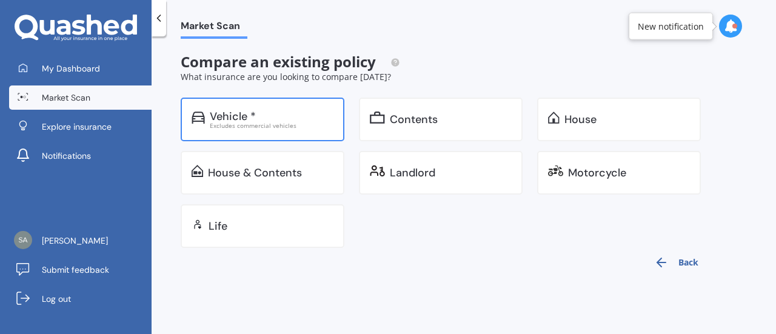
click at [254, 110] on div "Vehicle *" at bounding box center [233, 116] width 46 height 12
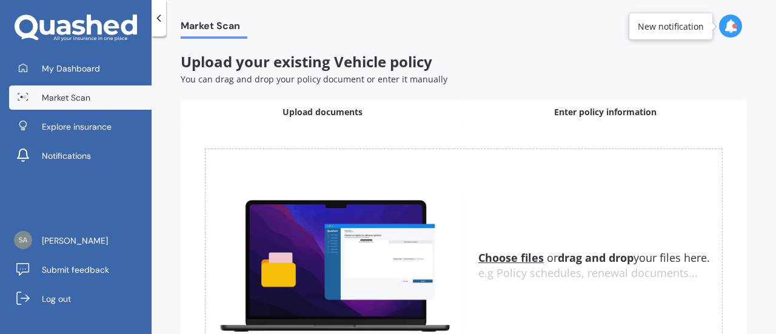
click at [591, 108] on span "Enter policy information" at bounding box center [605, 112] width 102 height 12
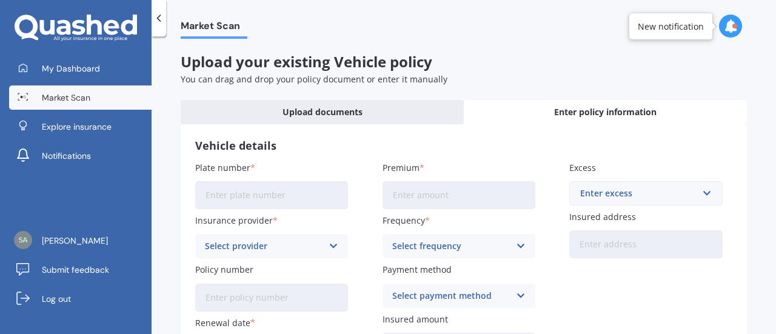
click at [244, 197] on input "Plate number" at bounding box center [271, 195] width 153 height 28
type input "QPY714"
click at [260, 250] on div "Select provider" at bounding box center [264, 246] width 118 height 13
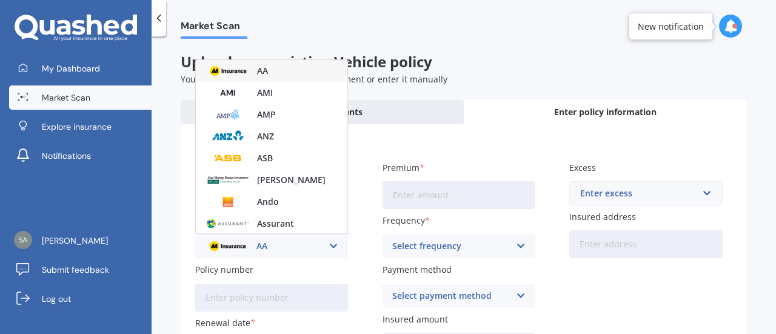
click at [258, 73] on span "AA" at bounding box center [262, 71] width 11 height 8
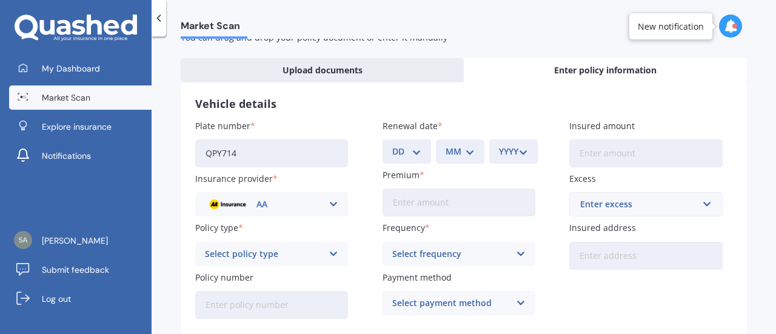
scroll to position [61, 0]
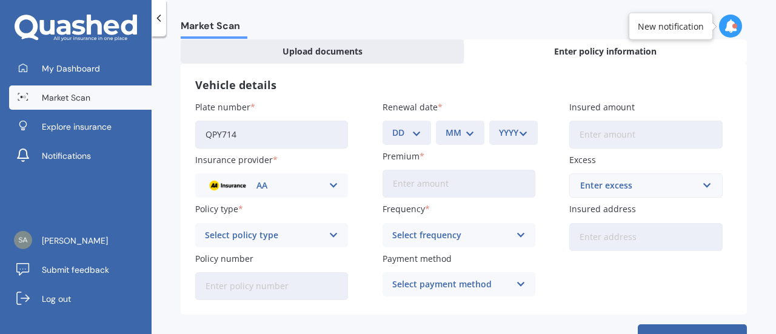
click at [261, 237] on div "Select policy type" at bounding box center [264, 235] width 118 height 13
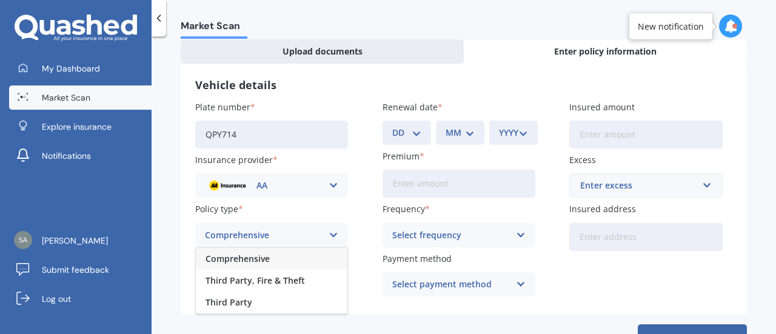
click at [255, 257] on span "Comprehensive" at bounding box center [238, 259] width 64 height 8
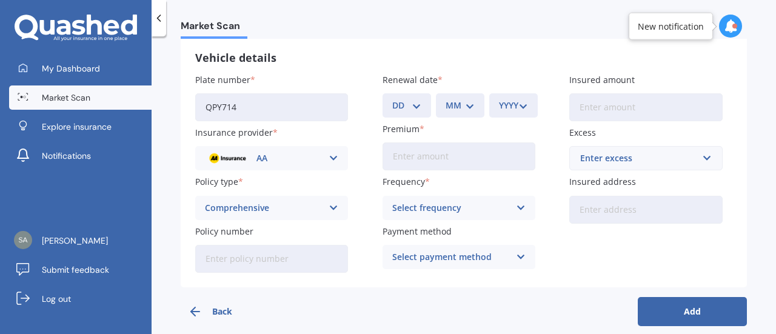
scroll to position [101, 0]
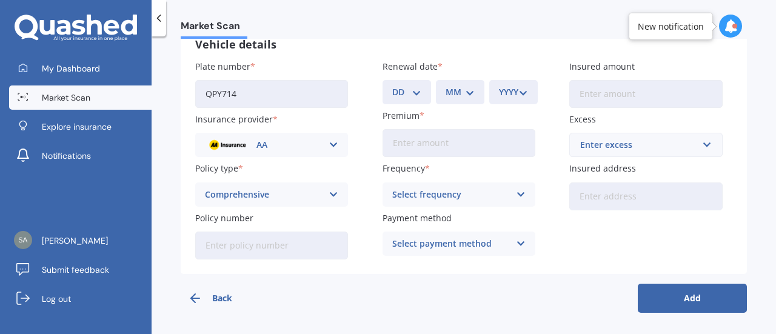
click at [249, 250] on input "Policy number" at bounding box center [271, 246] width 153 height 28
click at [415, 83] on div "DD 01 02 03 04 05 06 07 08 09 10 11 12 13 14 15 16 17 18 19 20 21 22 23 24 25 2…" at bounding box center [407, 92] width 49 height 24
click at [409, 98] on select "DD 01 02 03 04 05 06 07 08 09 10 11 12 13 14 15 16 17 18 19 20 21 22 23 24 25 2…" at bounding box center [406, 92] width 29 height 13
select select "14"
click at [392, 86] on select "DD 01 02 03 04 05 06 07 08 09 10 11 12 13 14 15 16 17 18 19 20 21 22 23 24 25 2…" at bounding box center [406, 92] width 29 height 13
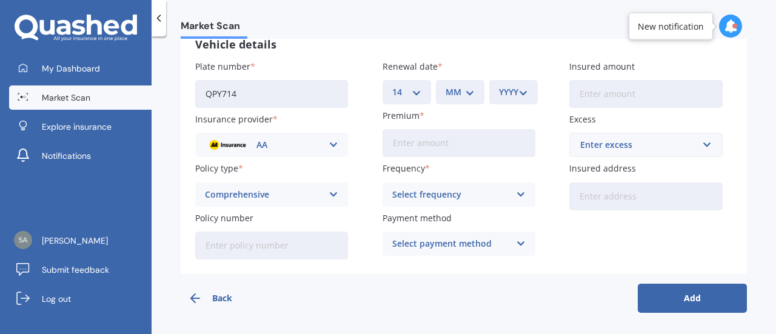
click at [455, 89] on select "MM 01 02 03 04 05 06 07 08 09 10 11 12" at bounding box center [460, 92] width 29 height 13
select select "05"
click at [446, 86] on select "MM 01 02 03 04 05 06 07 08 09 10 11 12" at bounding box center [460, 92] width 29 height 13
click at [500, 92] on select "YYYY 2027 2026 2025 2024 2023 2022 2021 2020 2019 2018 2017 2016 2015 2014 2013…" at bounding box center [513, 92] width 29 height 13
select select "2026"
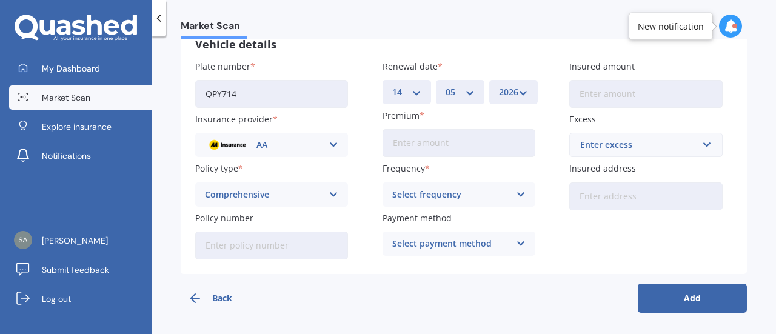
click at [499, 86] on select "YYYY 2027 2026 2025 2024 2023 2022 2021 2020 2019 2018 2017 2016 2015 2014 2013…" at bounding box center [513, 92] width 29 height 13
click at [607, 96] on input "Insured amount" at bounding box center [645, 94] width 153 height 28
type input "$8,500"
click at [411, 146] on input "Premium" at bounding box center [459, 143] width 153 height 28
type input "$38.56"
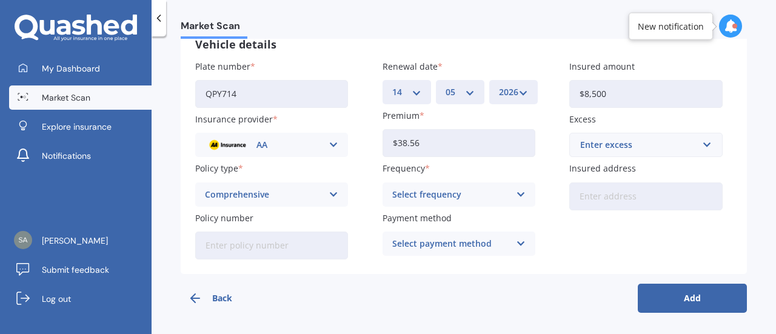
click at [448, 191] on div "Select frequency" at bounding box center [451, 194] width 118 height 13
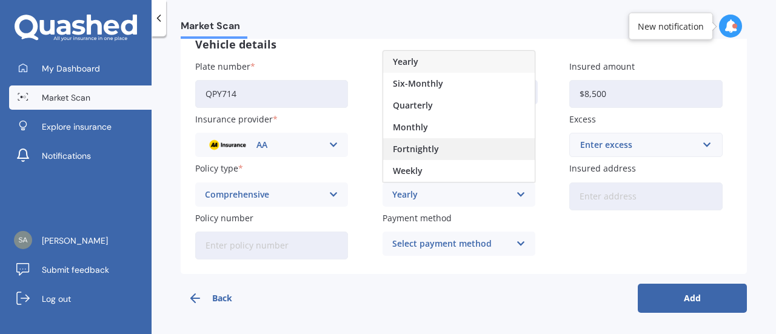
click at [426, 145] on span "Fortnightly" at bounding box center [416, 149] width 46 height 8
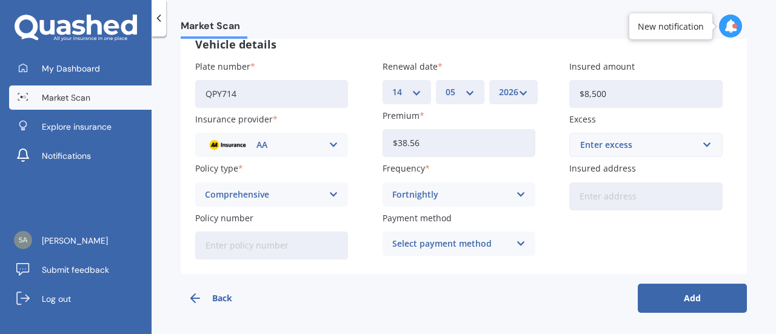
click at [274, 245] on input "Policy number" at bounding box center [271, 246] width 153 height 28
click at [234, 243] on input "Policy number" at bounding box center [271, 246] width 153 height 28
paste input "AMV033172471"
type input "AMV033172471"
click at [517, 244] on icon at bounding box center [521, 243] width 10 height 13
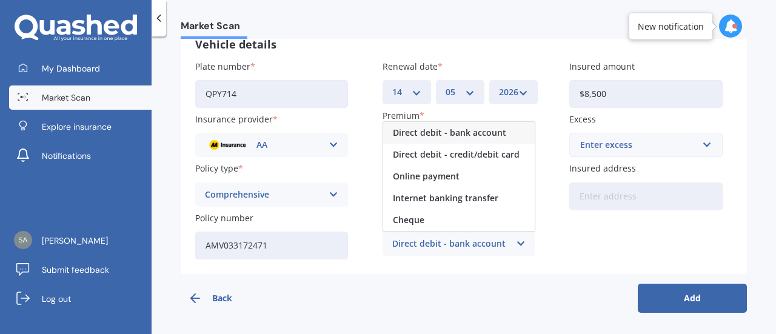
click at [463, 136] on span "Direct debit - bank account" at bounding box center [449, 133] width 113 height 8
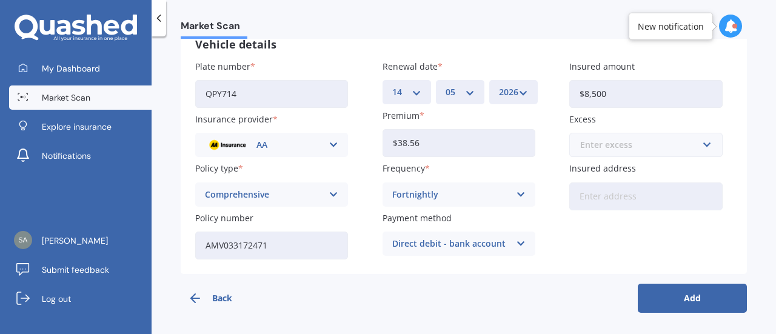
click at [702, 143] on input "text" at bounding box center [642, 144] width 142 height 23
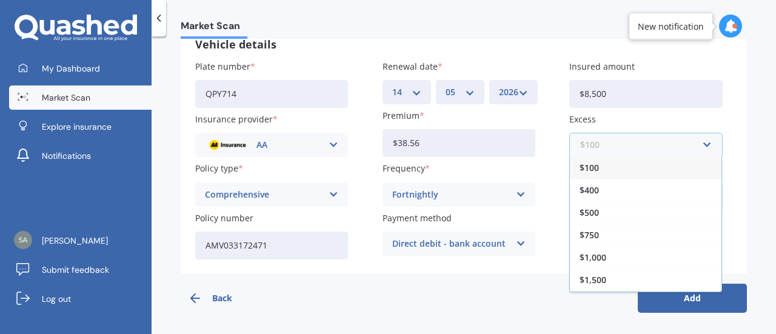
click at [705, 144] on input "text" at bounding box center [642, 144] width 142 height 23
click at [719, 124] on div "Plate number QPY714 Insurance provider AA AA AMI AMP ANZ ASB Aioi Nissay Dowa A…" at bounding box center [463, 160] width 537 height 200
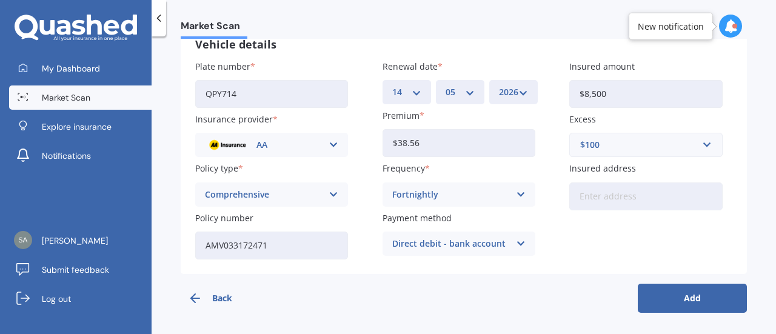
click at [614, 141] on div "$100" at bounding box center [638, 144] width 116 height 13
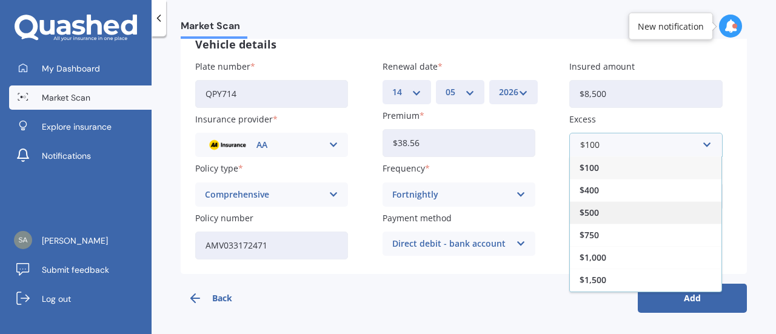
click at [587, 209] on span "$500" at bounding box center [589, 213] width 19 height 8
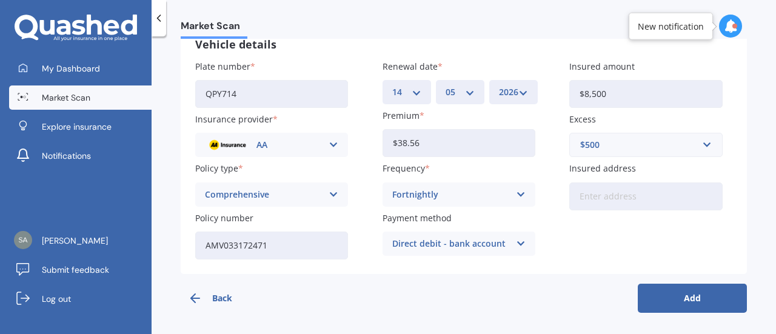
click at [603, 200] on input "Insured address" at bounding box center [645, 197] width 153 height 28
type input "[STREET_ADDRESS]"
click at [708, 295] on button "Add" at bounding box center [692, 298] width 109 height 29
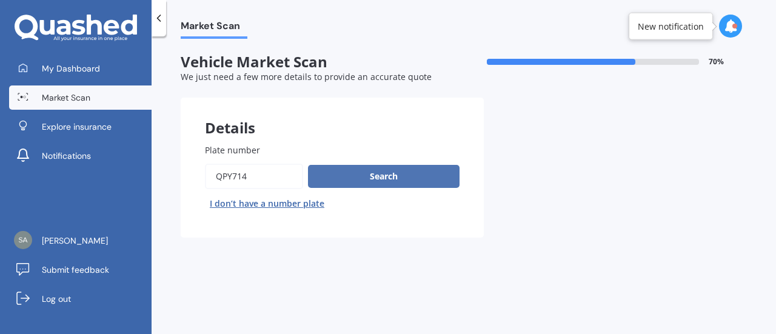
click at [374, 178] on button "Search" at bounding box center [384, 176] width 152 height 23
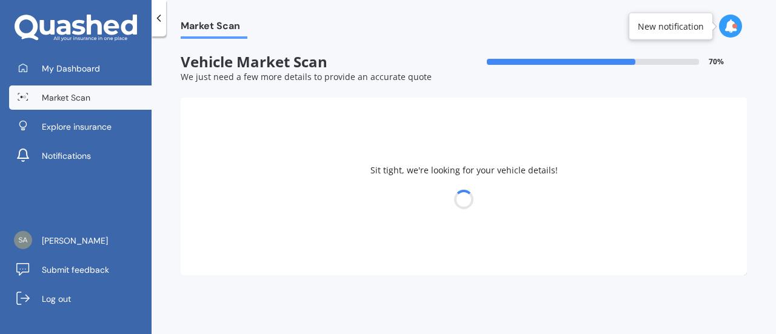
select select "NISSAN"
select select "NOTE"
select select "19"
select select "04"
select select "1976"
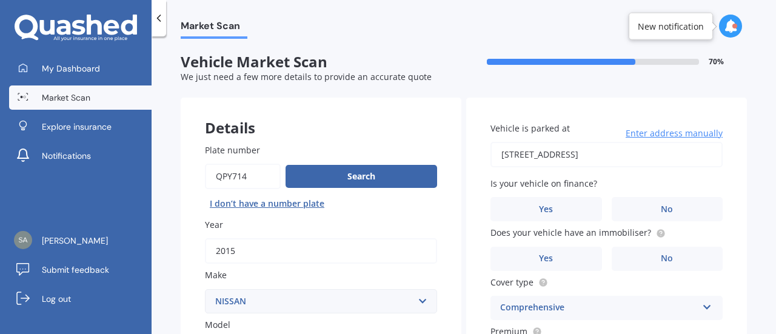
scroll to position [61, 0]
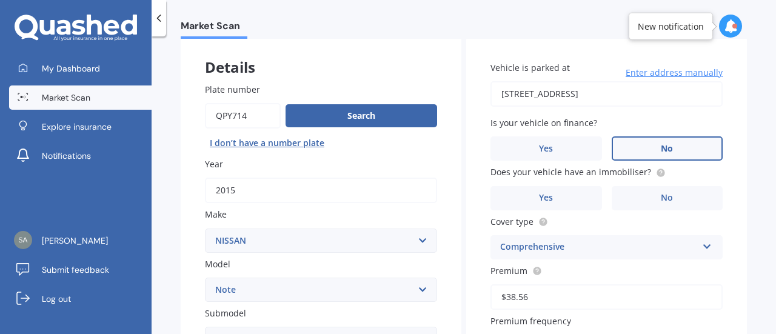
click at [666, 144] on span "No" at bounding box center [667, 149] width 12 height 10
click at [0, 0] on input "No" at bounding box center [0, 0] width 0 height 0
click at [544, 199] on span "Yes" at bounding box center [546, 198] width 15 height 10
click at [0, 0] on input "Yes" at bounding box center [0, 0] width 0 height 0
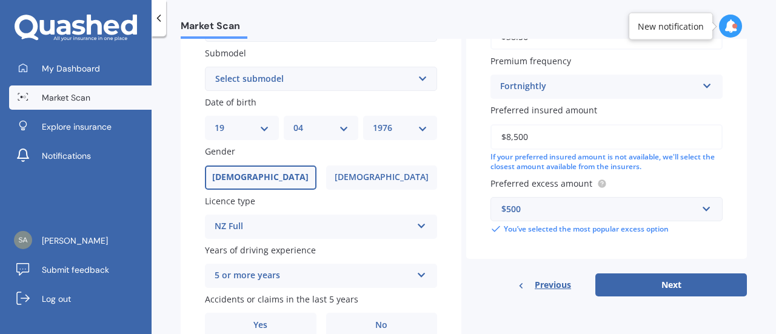
scroll to position [381, 0]
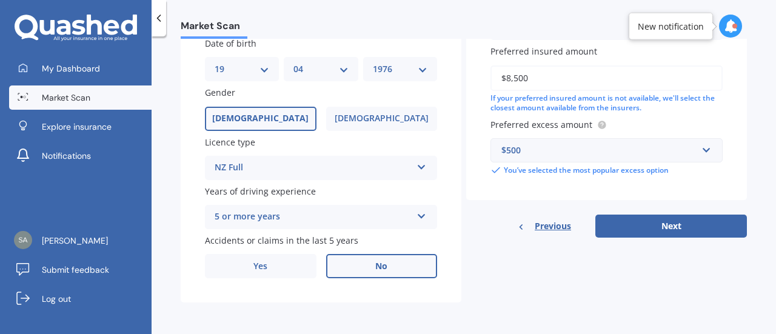
click at [387, 269] on label "No" at bounding box center [382, 266] width 112 height 24
click at [0, 0] on input "No" at bounding box center [0, 0] width 0 height 0
click at [680, 226] on button "Next" at bounding box center [672, 226] width 152 height 23
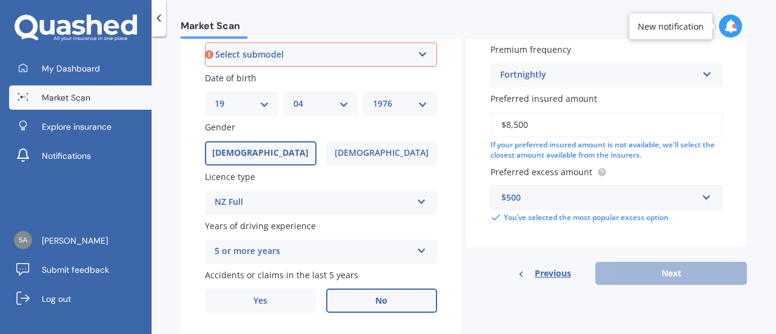
scroll to position [329, 0]
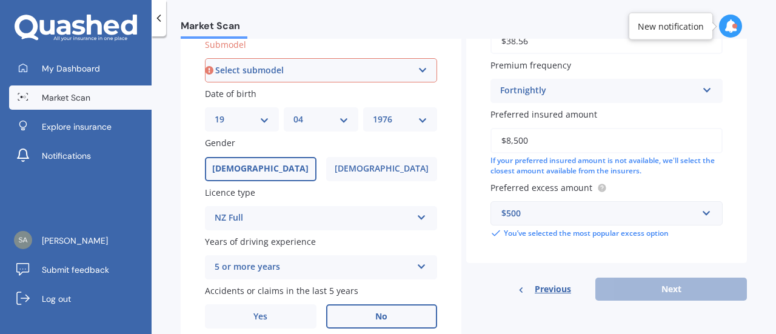
click at [255, 71] on select "Select submodel (All) E-Power Hatchback Non Turbo Station Wagon turbo" at bounding box center [321, 70] width 232 height 24
select select "(ALL)"
click at [205, 59] on select "Select submodel (All) E-Power Hatchback Non Turbo Station Wagon turbo" at bounding box center [321, 70] width 232 height 24
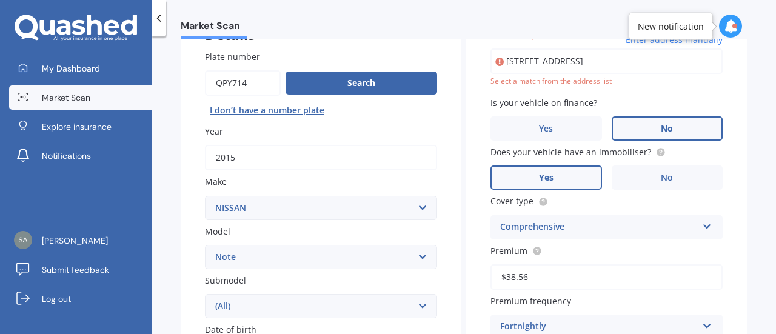
scroll to position [82, 0]
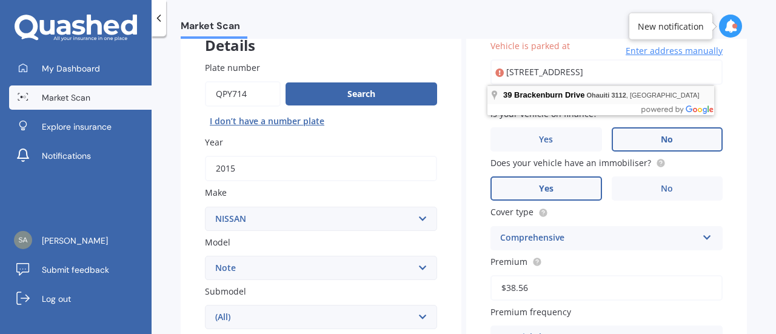
type input "[STREET_ADDRESS]"
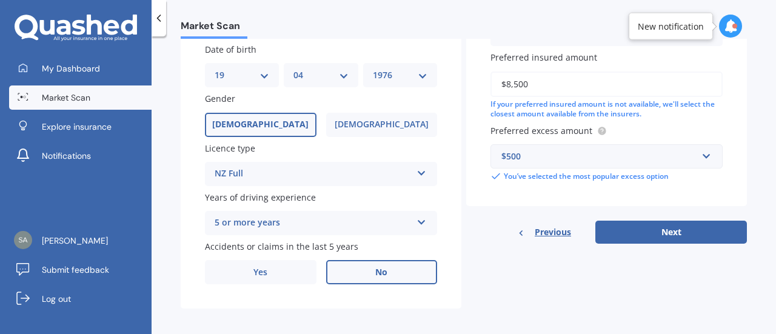
scroll to position [381, 0]
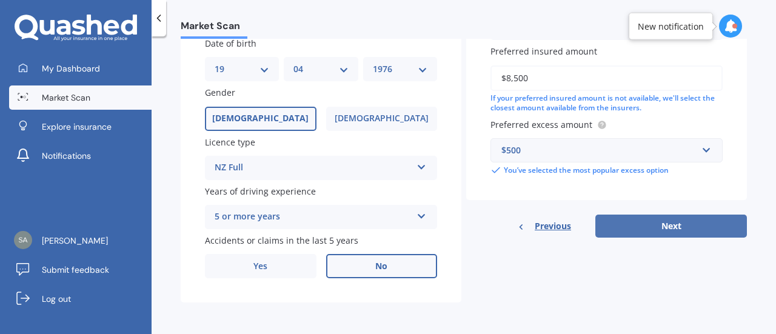
click at [682, 221] on button "Next" at bounding box center [672, 226] width 152 height 23
select select "19"
select select "04"
select select "1976"
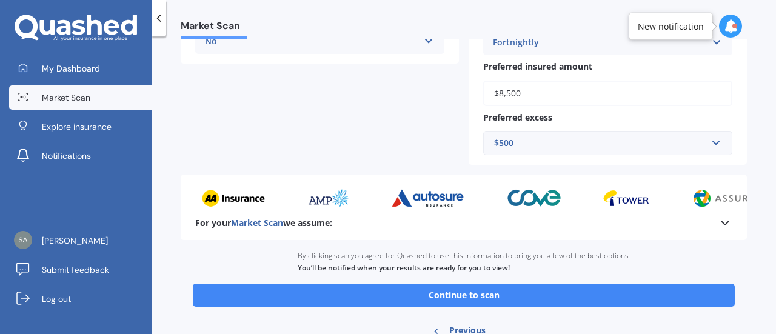
scroll to position [364, 0]
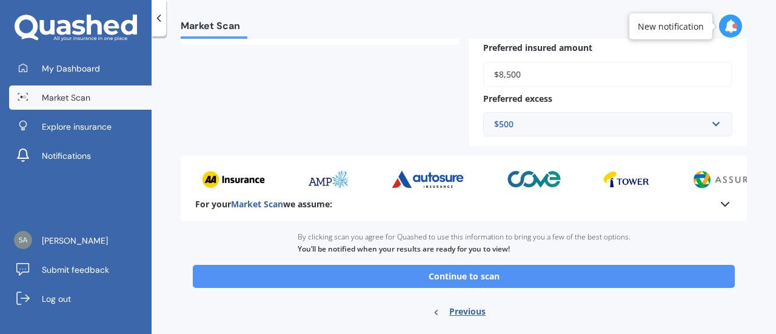
click at [451, 278] on button "Continue to scan" at bounding box center [464, 276] width 542 height 23
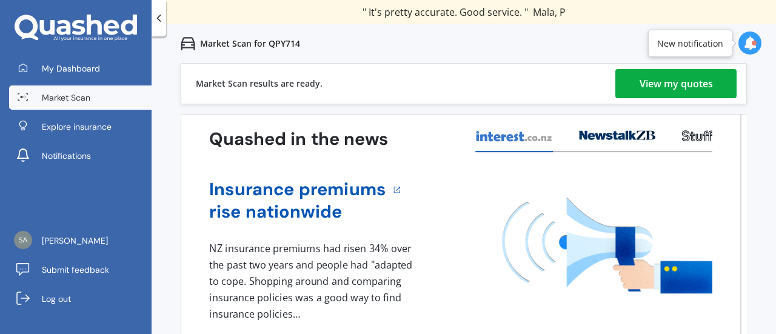
click at [662, 78] on div "View my quotes" at bounding box center [676, 83] width 73 height 29
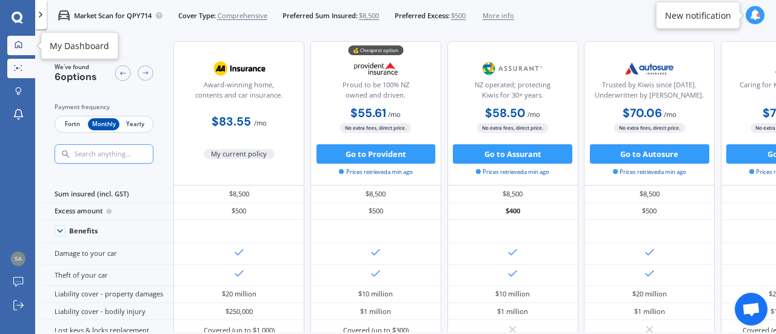
click at [19, 43] on icon at bounding box center [19, 45] width 8 height 8
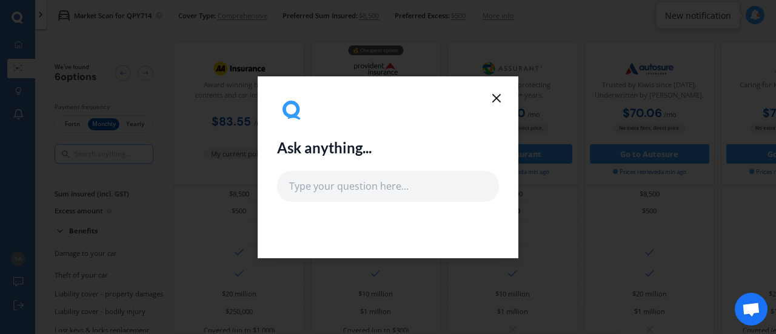
click at [500, 101] on line at bounding box center [496, 98] width 7 height 7
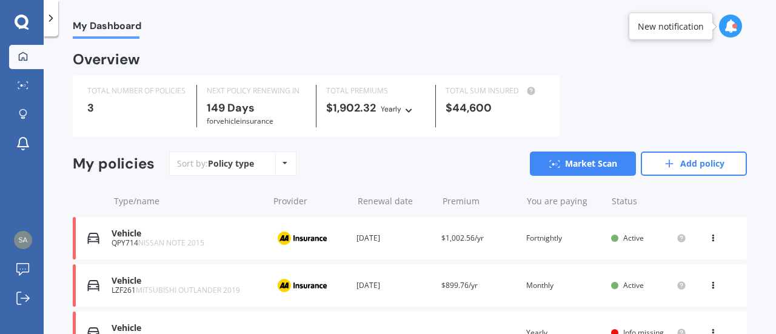
click at [22, 18] on icon at bounding box center [22, 23] width 15 height 16
click at [112, 32] on span "My Dashboard" at bounding box center [107, 28] width 69 height 16
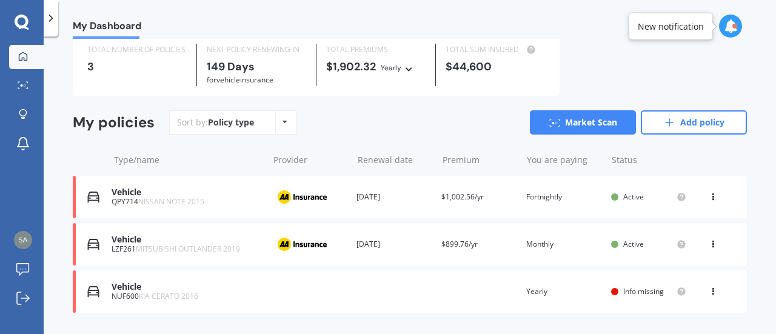
scroll to position [61, 0]
